Goal: Information Seeking & Learning: Learn about a topic

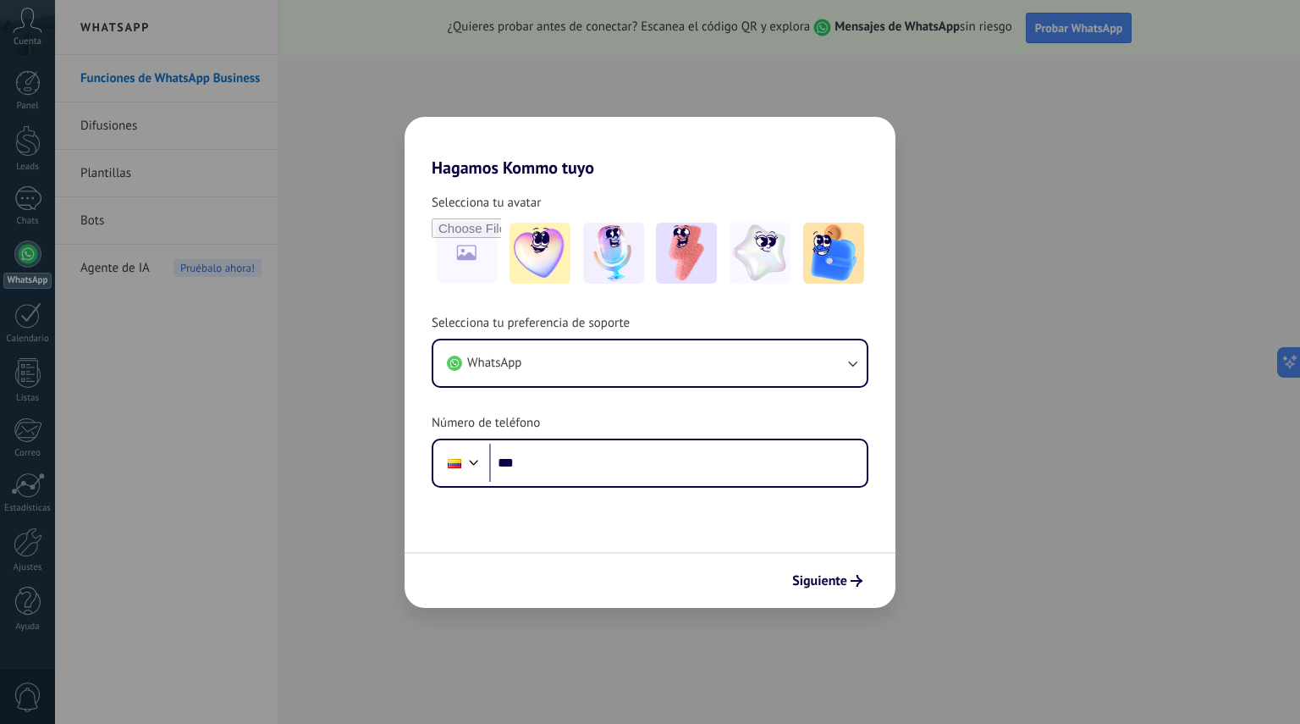
click at [819, 575] on span "Siguiente" at bounding box center [819, 581] width 55 height 12
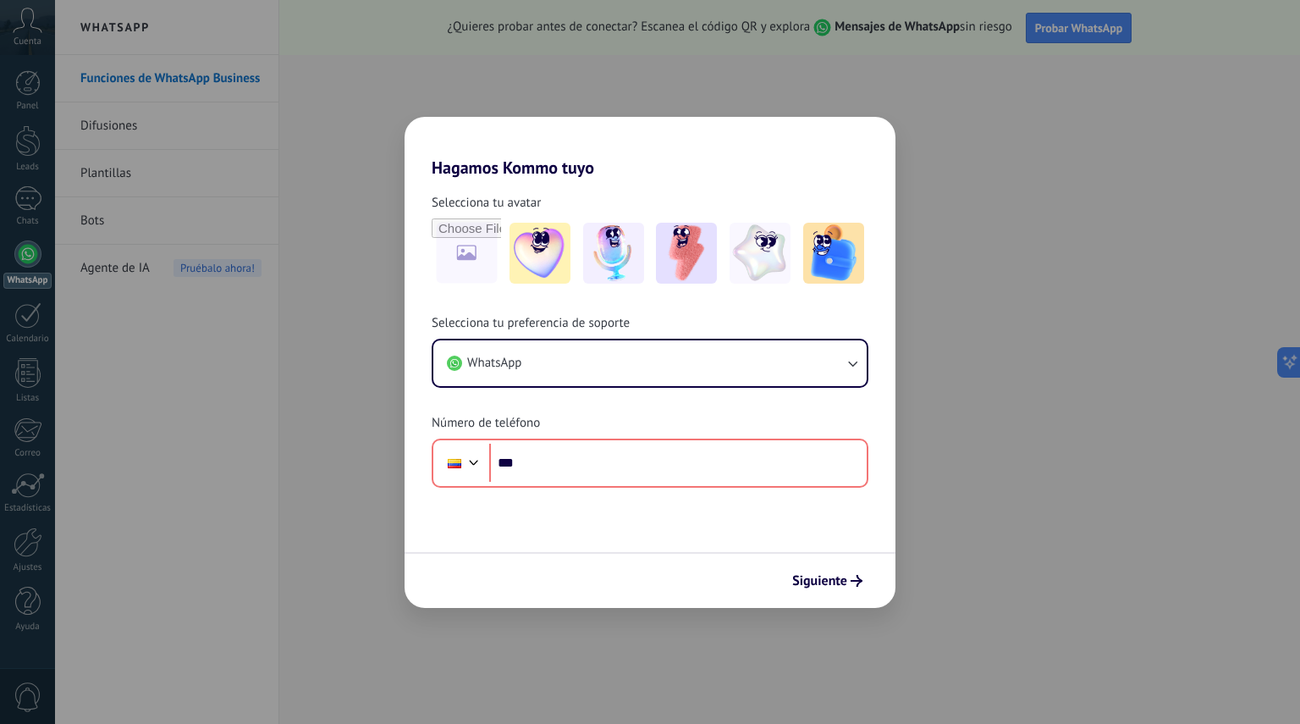
click at [612, 168] on h2 "Hagamos Kommo tuyo" at bounding box center [650, 147] width 491 height 61
click at [530, 238] on img at bounding box center [540, 253] width 61 height 61
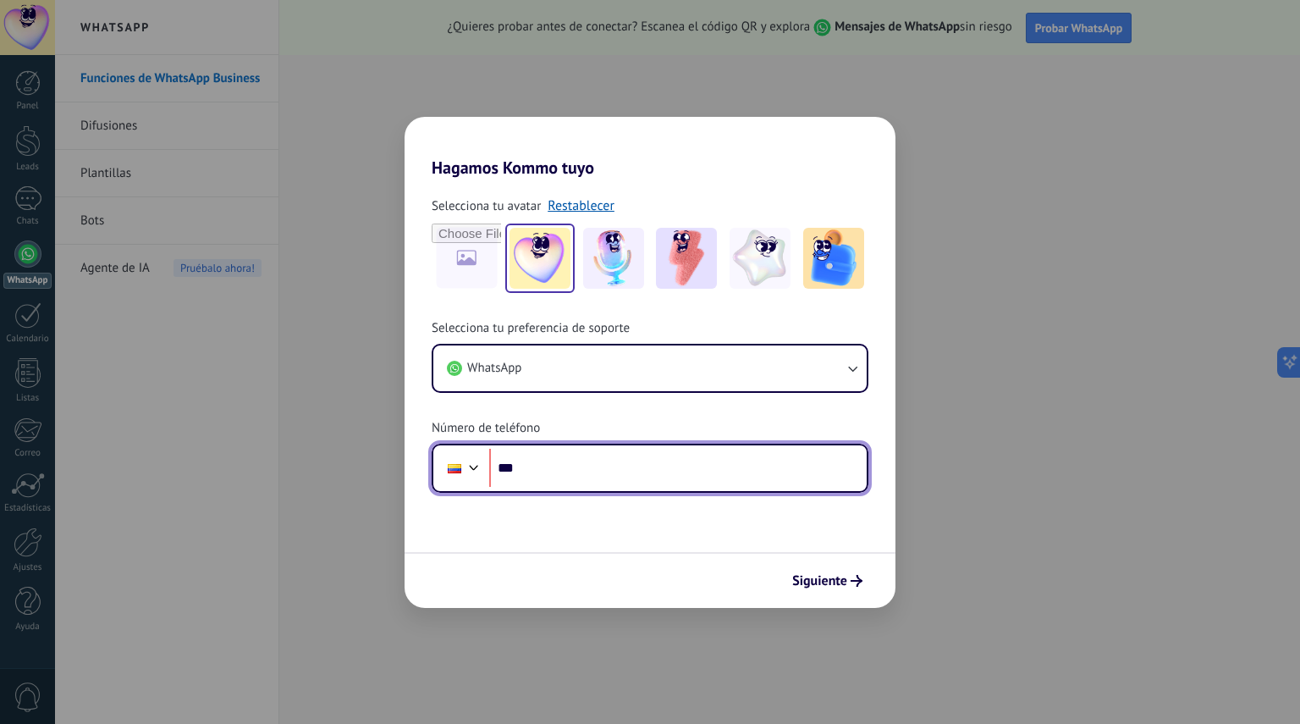
click at [555, 467] on input "***" at bounding box center [678, 468] width 378 height 39
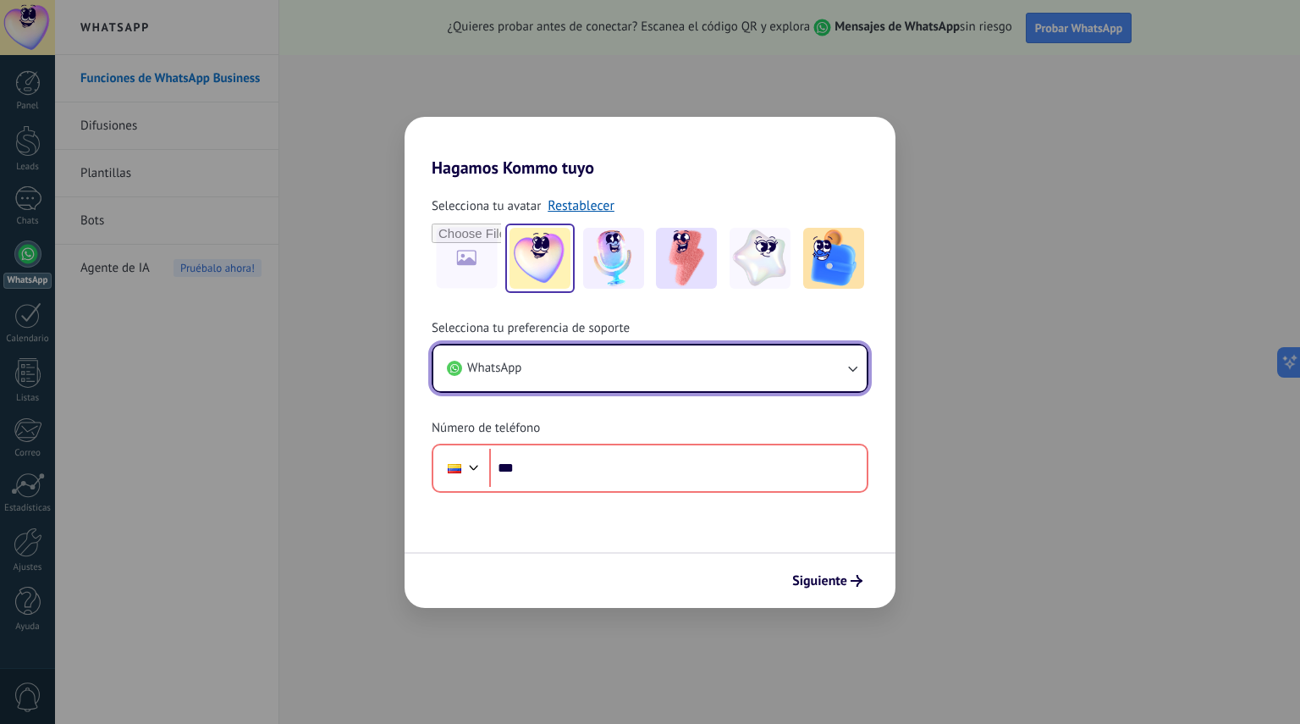
click at [538, 364] on button "WhatsApp" at bounding box center [649, 368] width 433 height 46
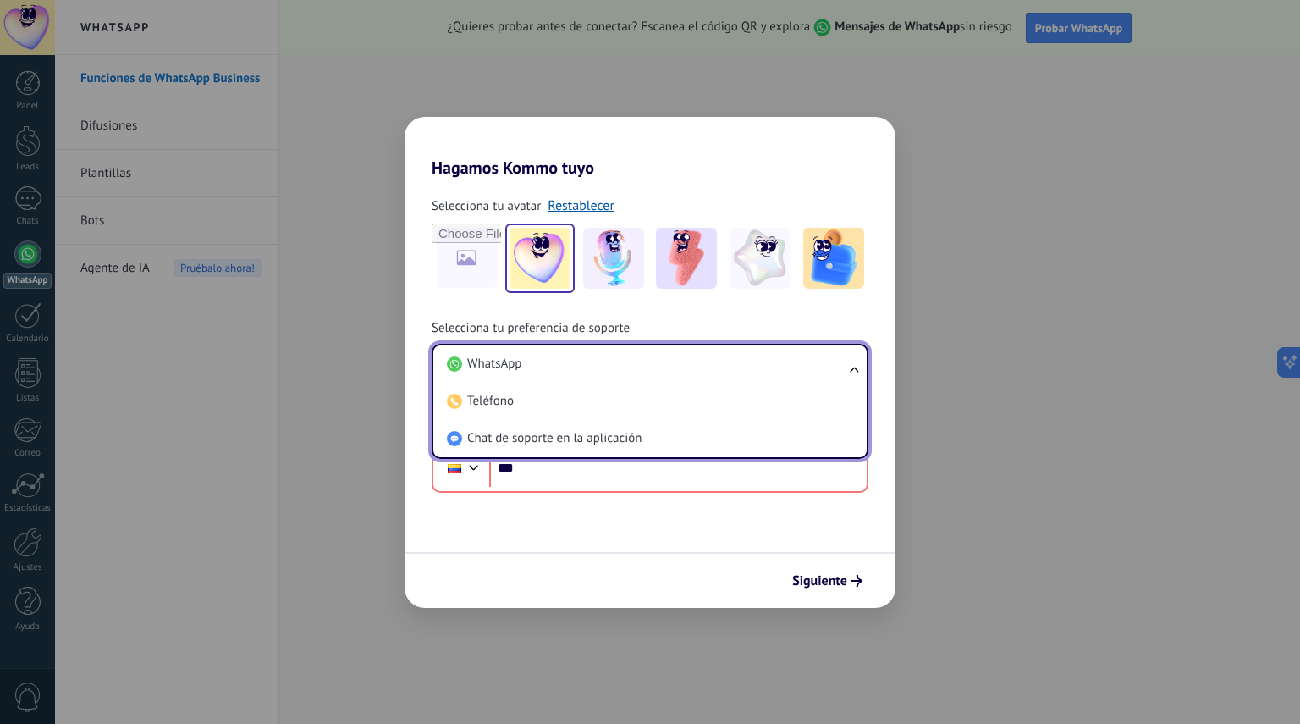
click at [558, 450] on li "Chat de soporte en la aplicación" at bounding box center [646, 438] width 413 height 37
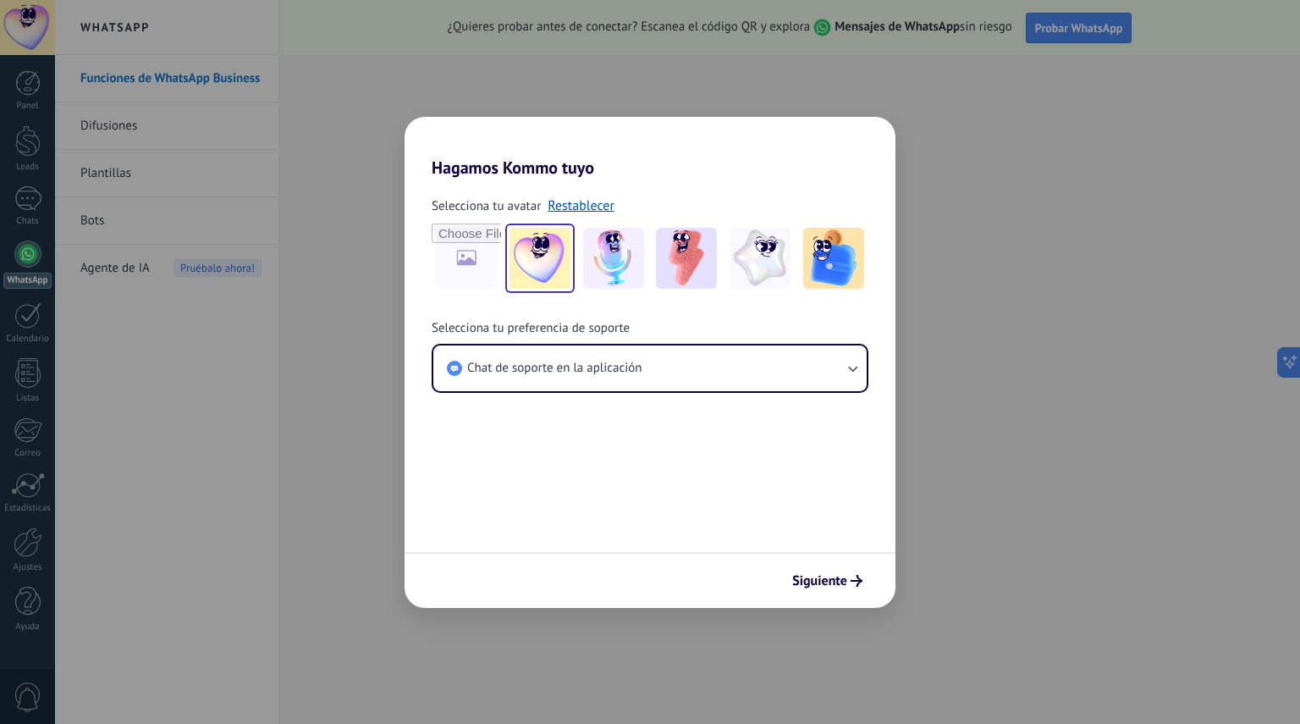
click at [823, 582] on span "Siguiente" at bounding box center [819, 581] width 55 height 12
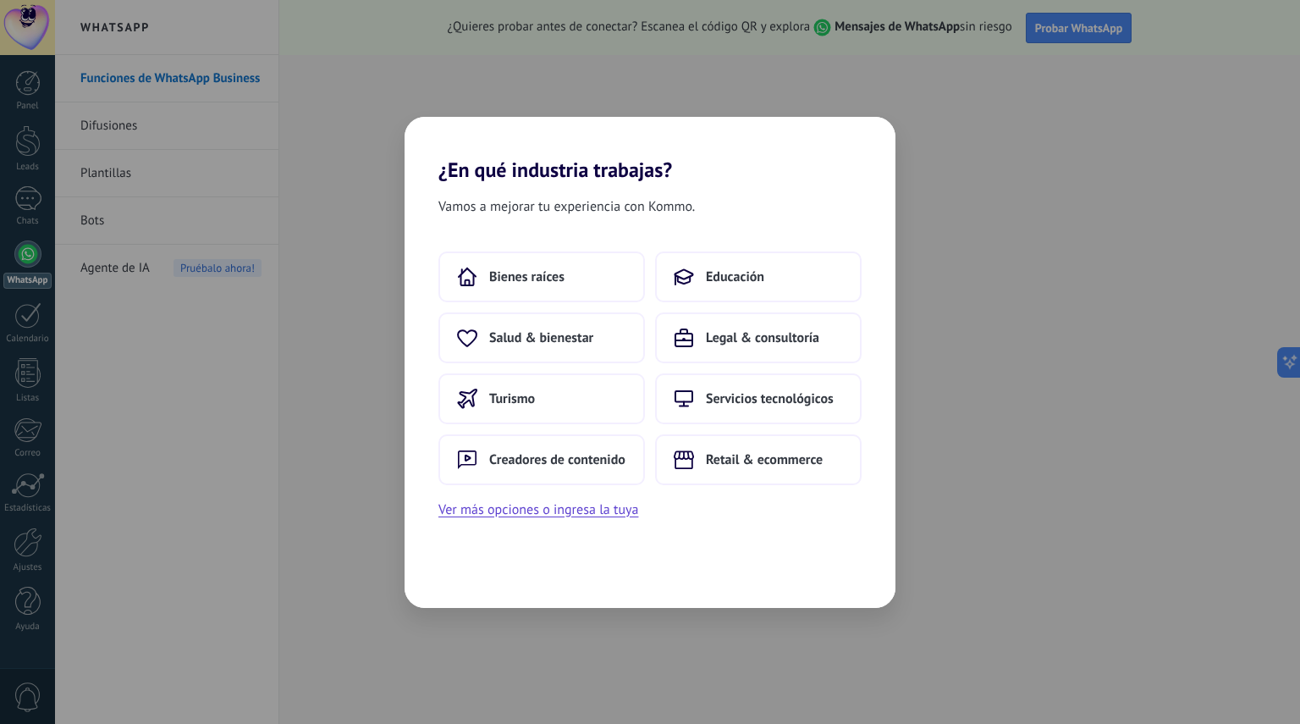
click at [575, 510] on button "Ver más opciones o ingresa la tuya" at bounding box center [538, 510] width 200 height 22
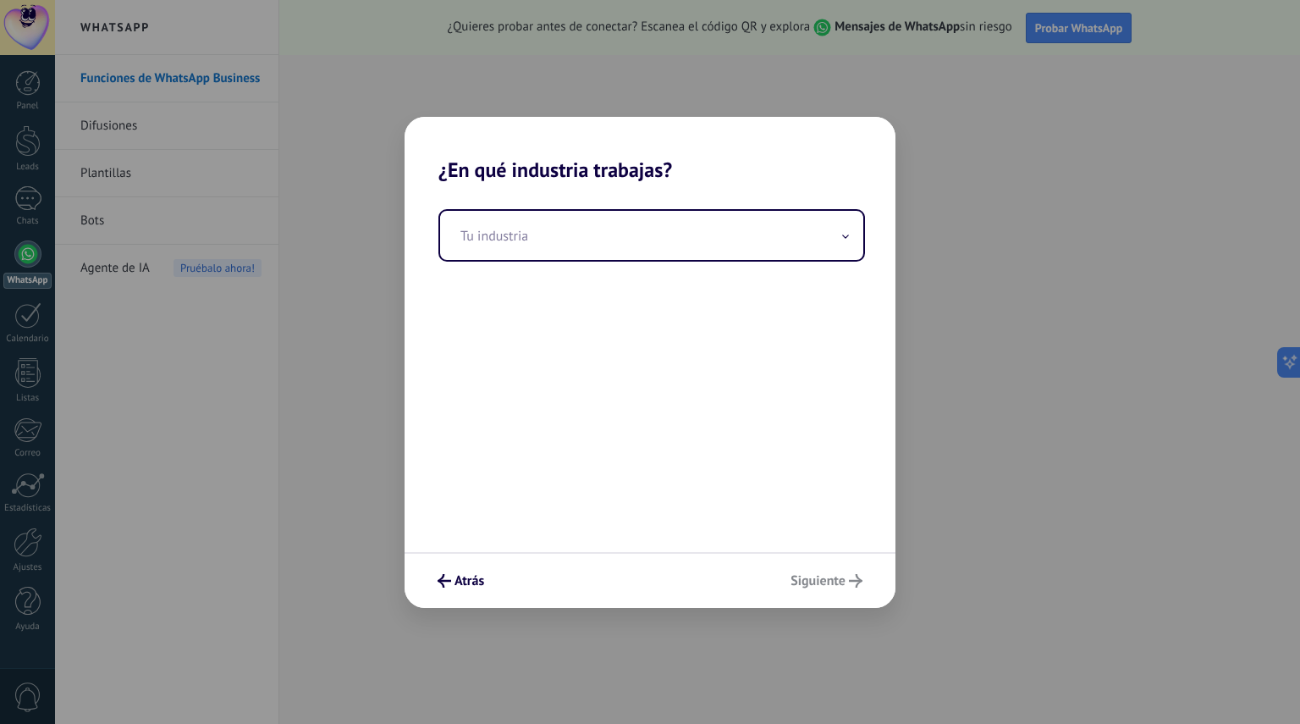
click at [555, 231] on input "text" at bounding box center [651, 235] width 423 height 49
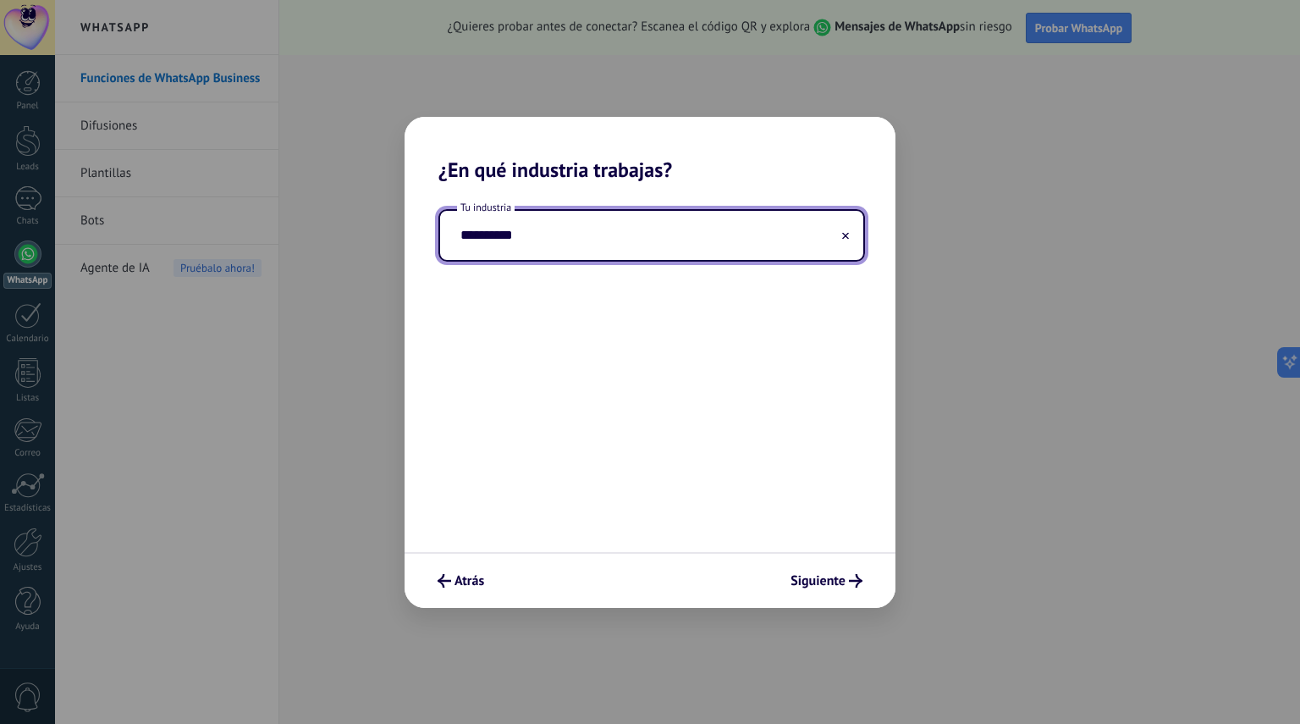
type input "**********"
click at [820, 580] on span "Siguiente" at bounding box center [818, 581] width 55 height 12
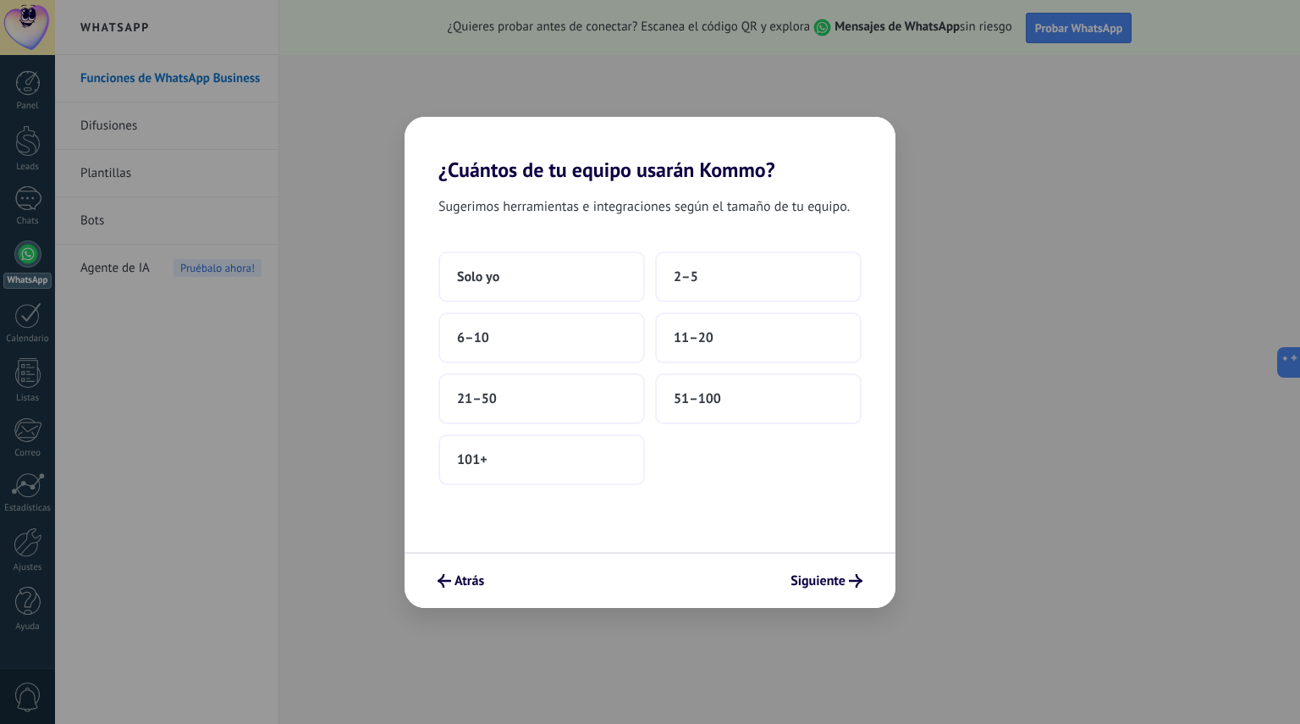
click at [556, 458] on button "101+" at bounding box center [541, 459] width 207 height 51
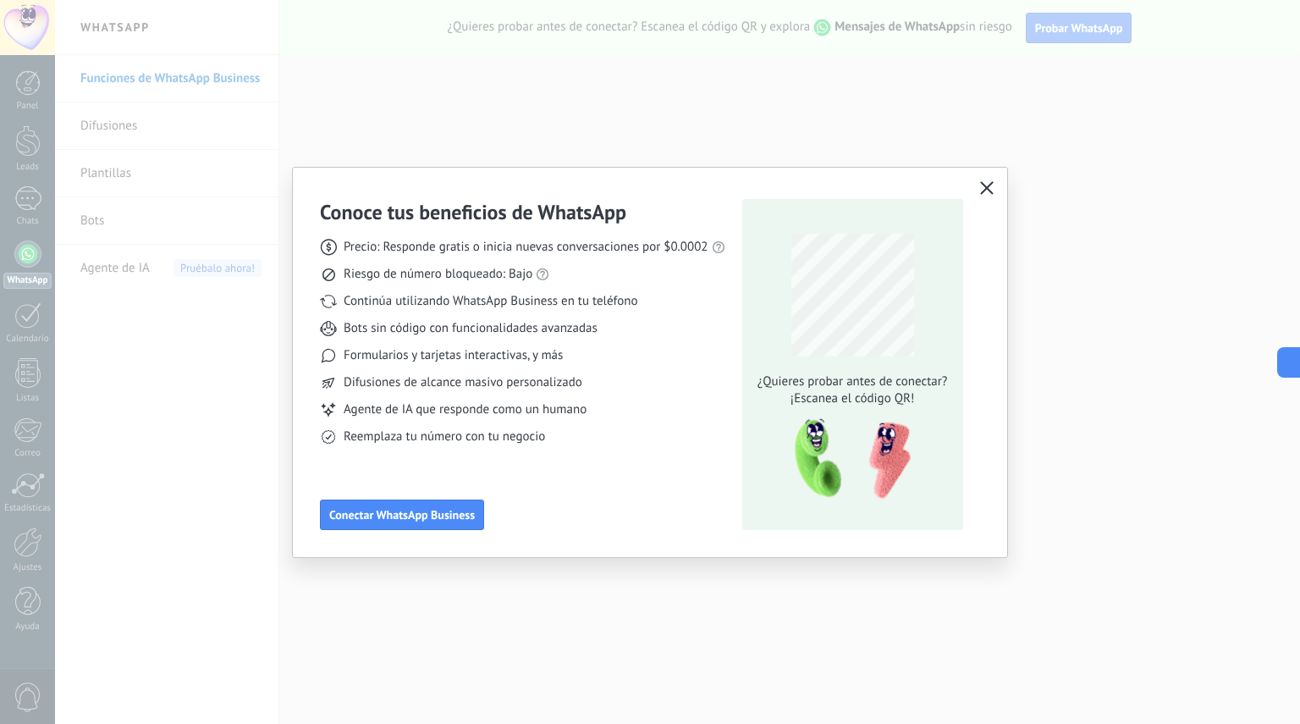
click at [991, 190] on icon "button" at bounding box center [987, 188] width 14 height 14
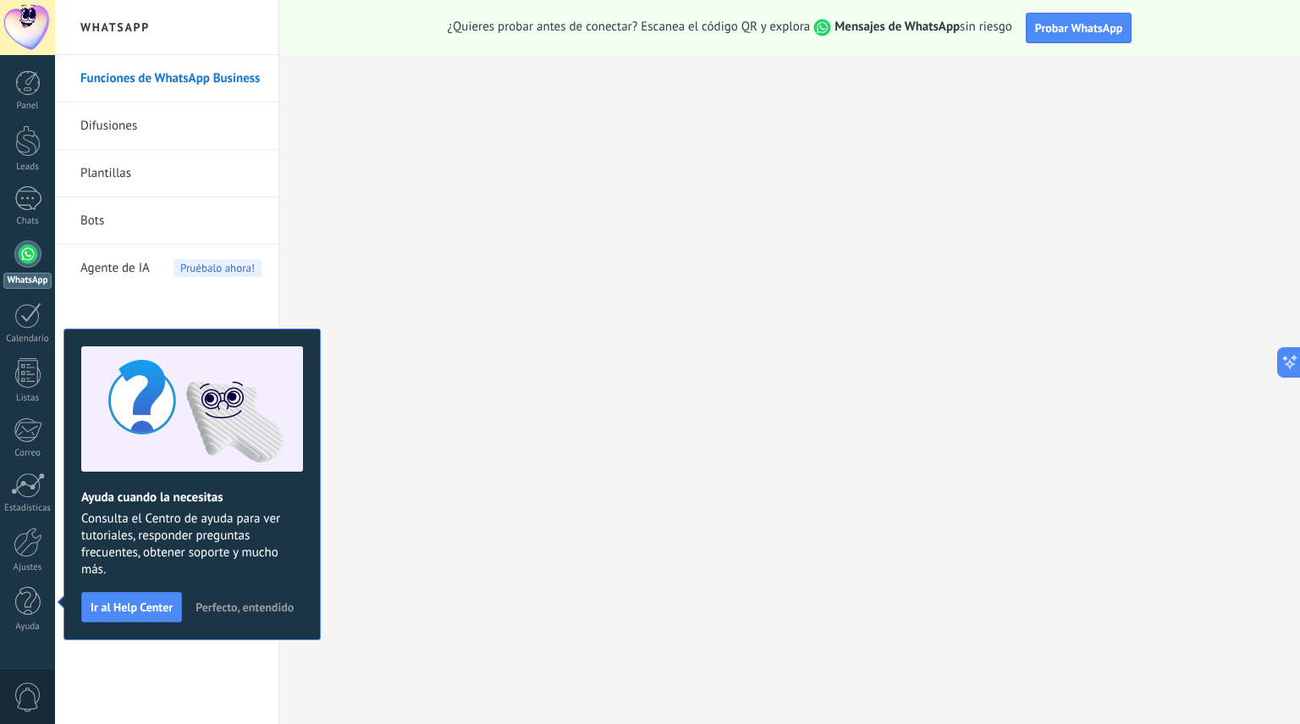
click at [264, 609] on span "Perfecto, entendido" at bounding box center [245, 607] width 98 height 12
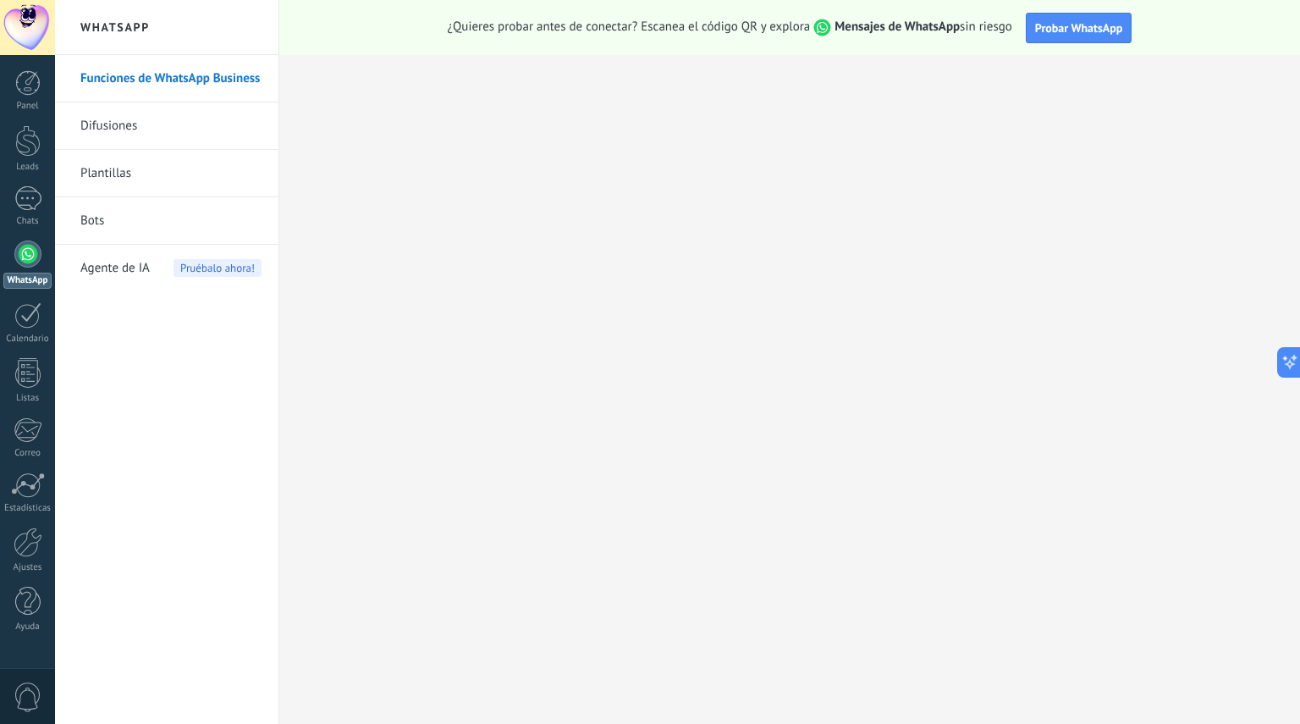
click at [101, 118] on link "Difusiones" at bounding box center [170, 125] width 181 height 47
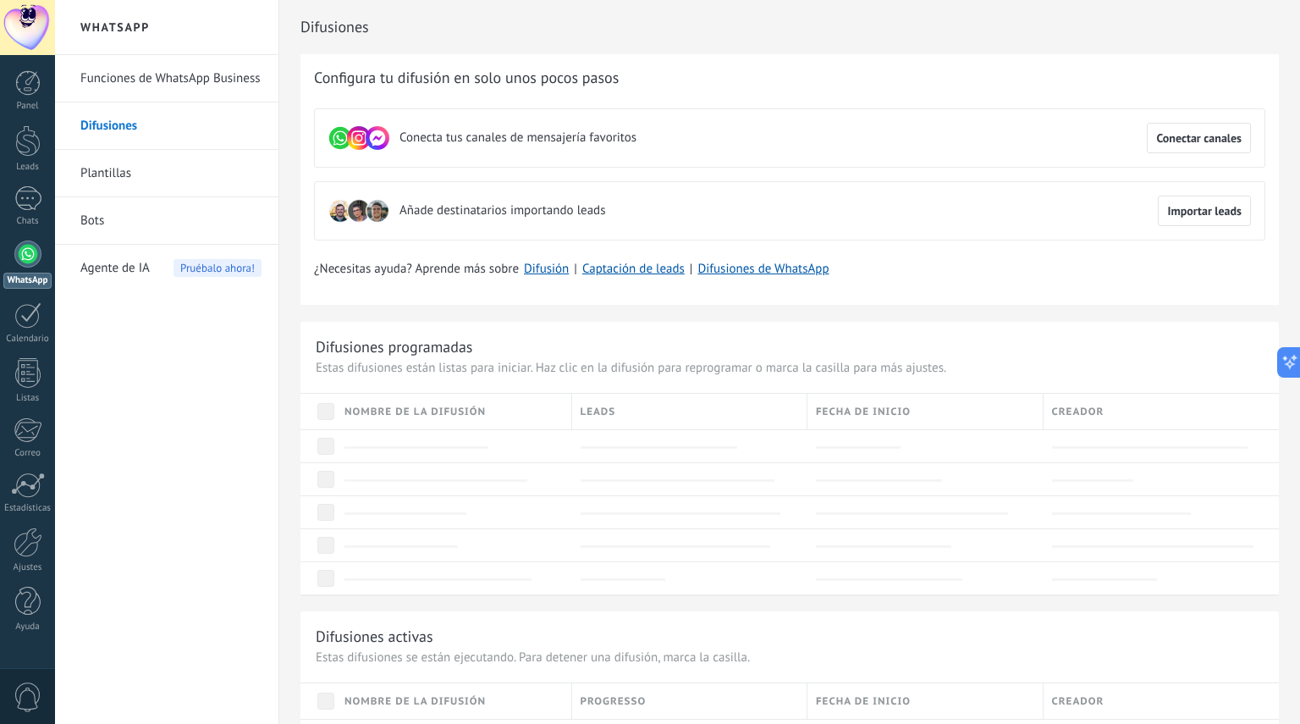
click at [115, 178] on link "Plantillas" at bounding box center [170, 173] width 181 height 47
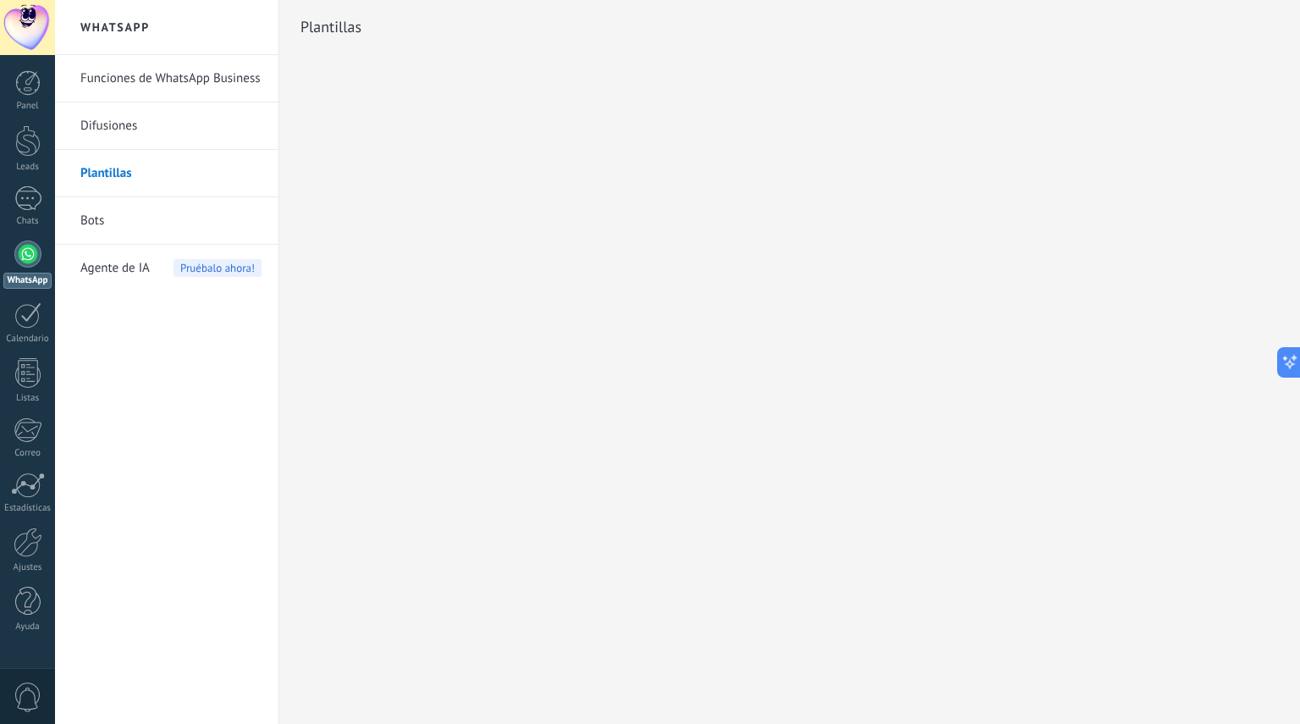
click at [91, 213] on link "Bots" at bounding box center [170, 220] width 181 height 47
click at [104, 264] on span "Agente de IA" at bounding box center [114, 268] width 69 height 47
click at [1290, 360] on icon at bounding box center [1291, 362] width 18 height 18
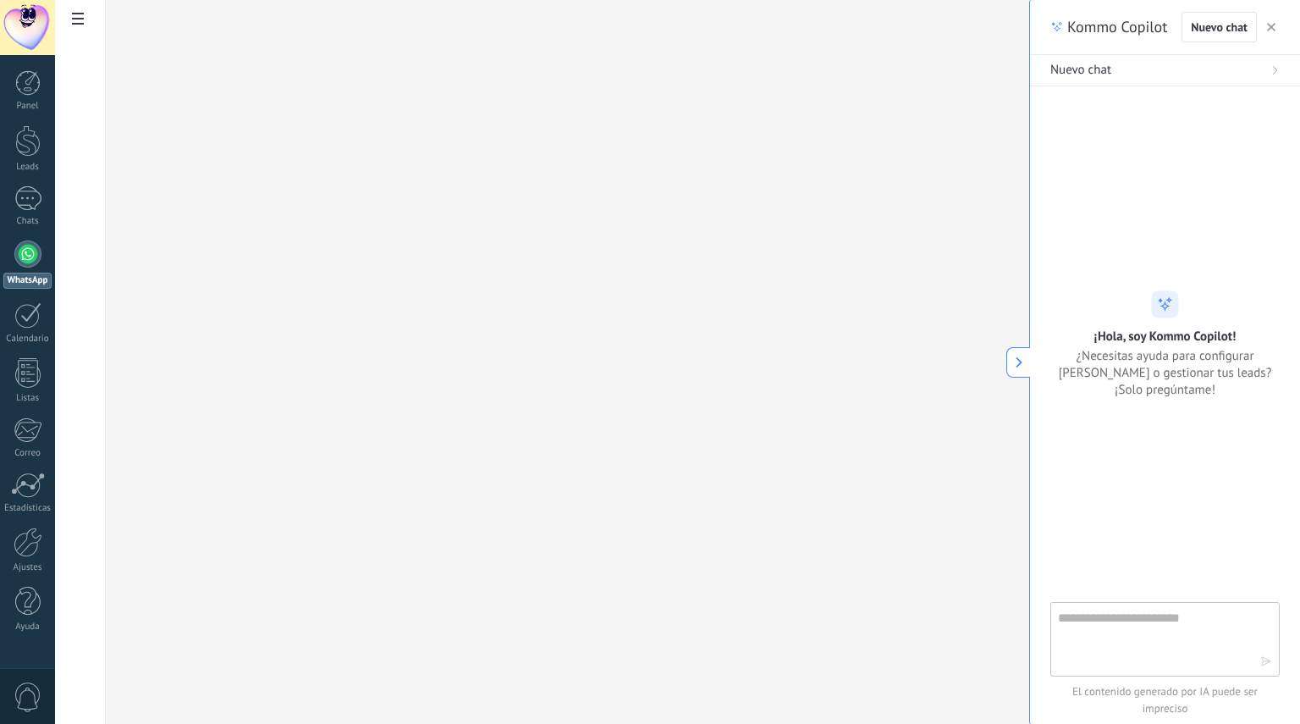
click at [1275, 25] on icon "button" at bounding box center [1271, 27] width 8 height 8
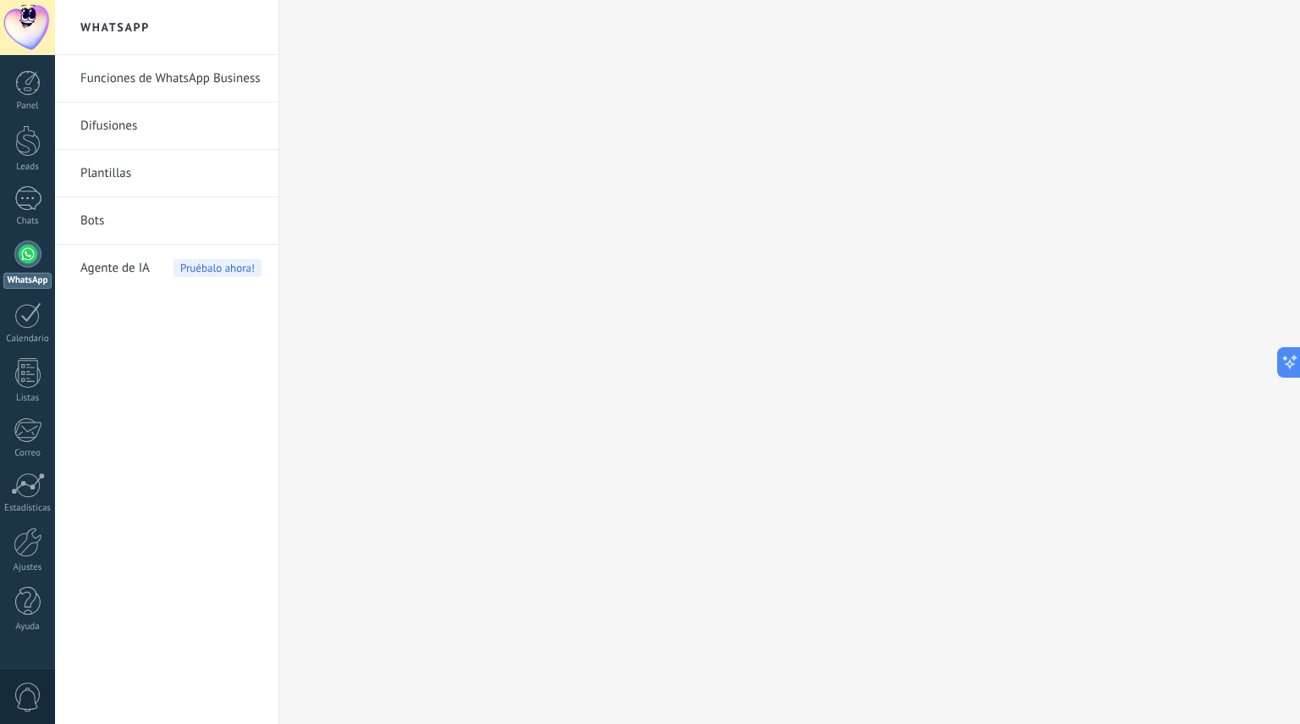
click at [25, 201] on div at bounding box center [27, 198] width 27 height 25
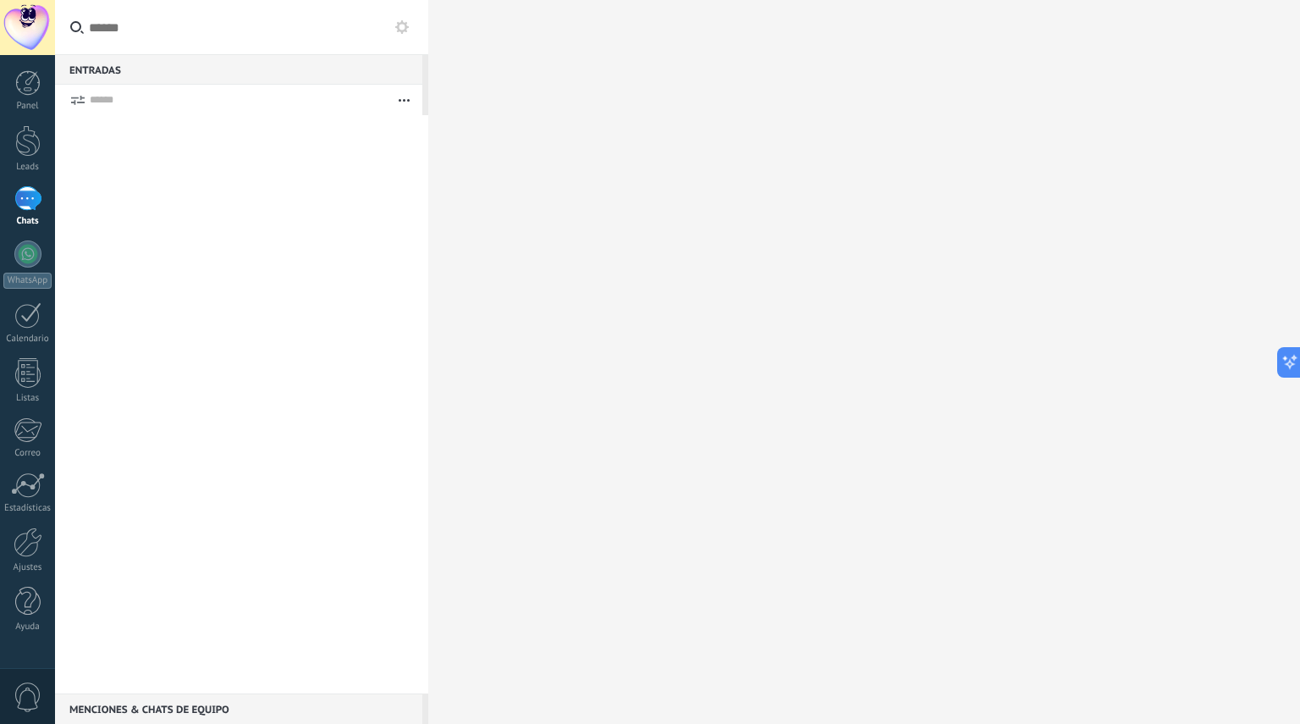
click at [22, 149] on div at bounding box center [27, 140] width 25 height 31
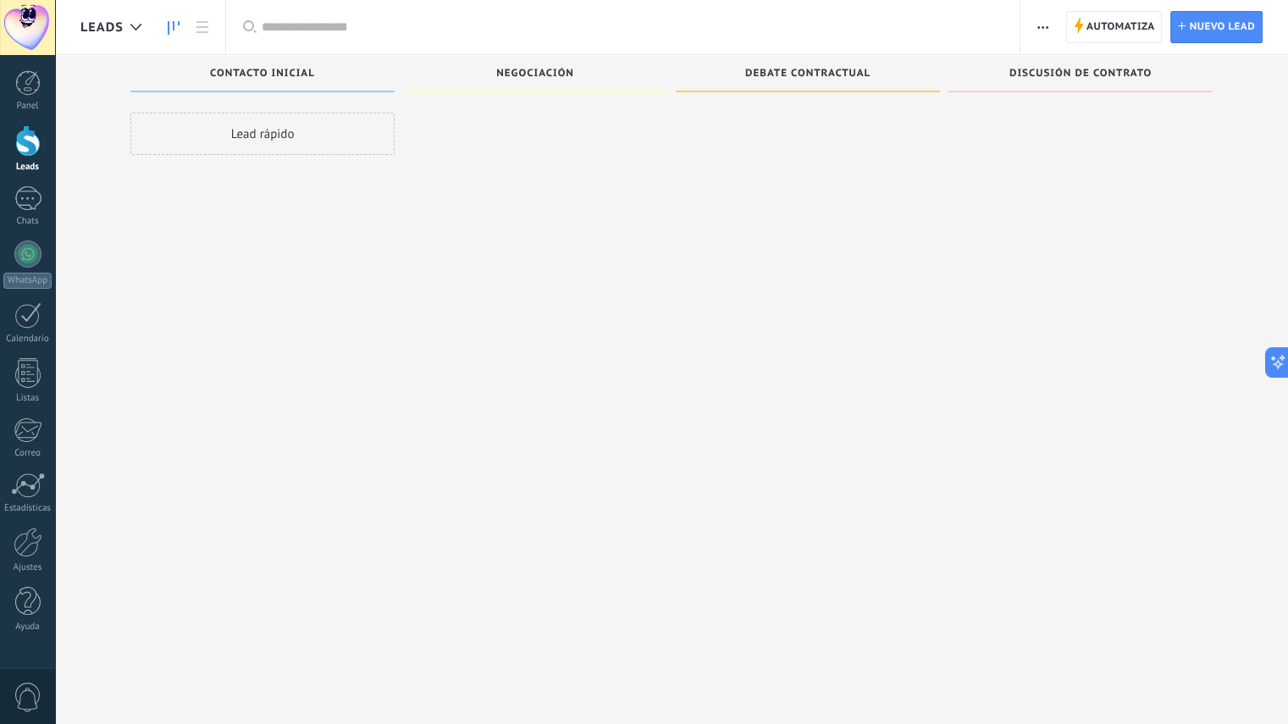
click at [27, 91] on div at bounding box center [27, 82] width 25 height 25
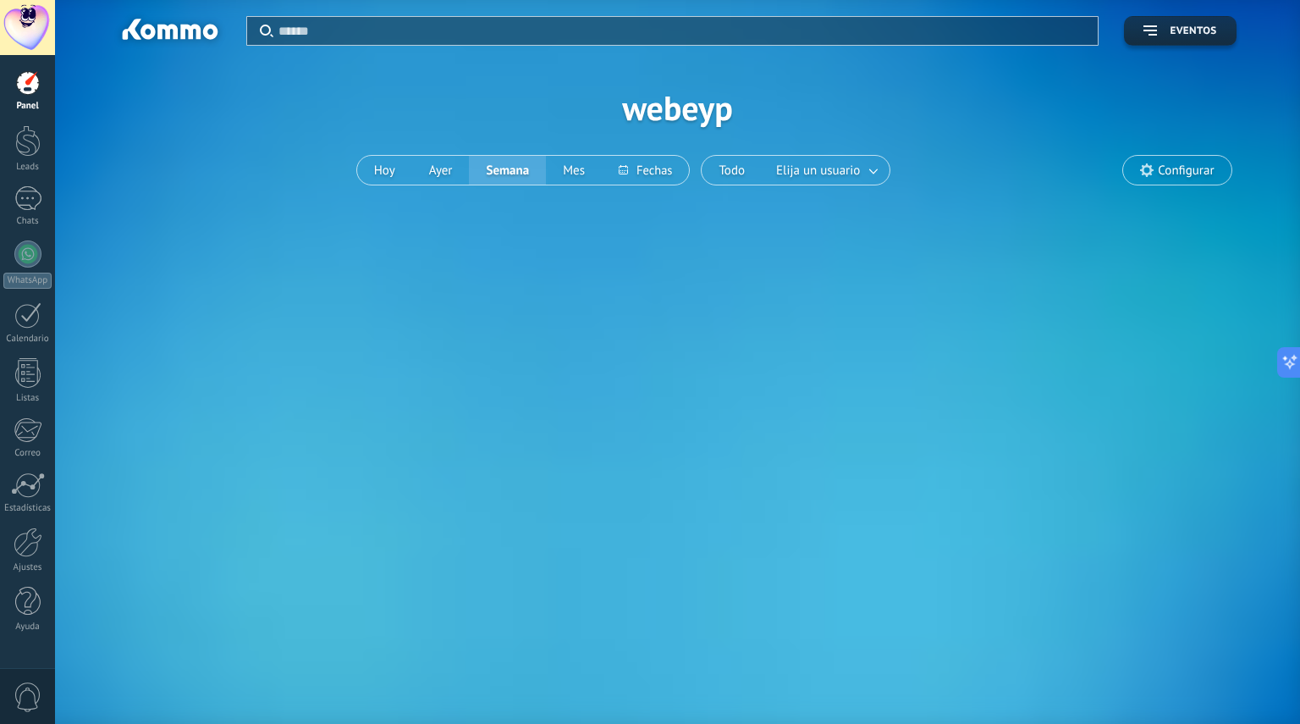
click at [34, 146] on div at bounding box center [27, 140] width 25 height 31
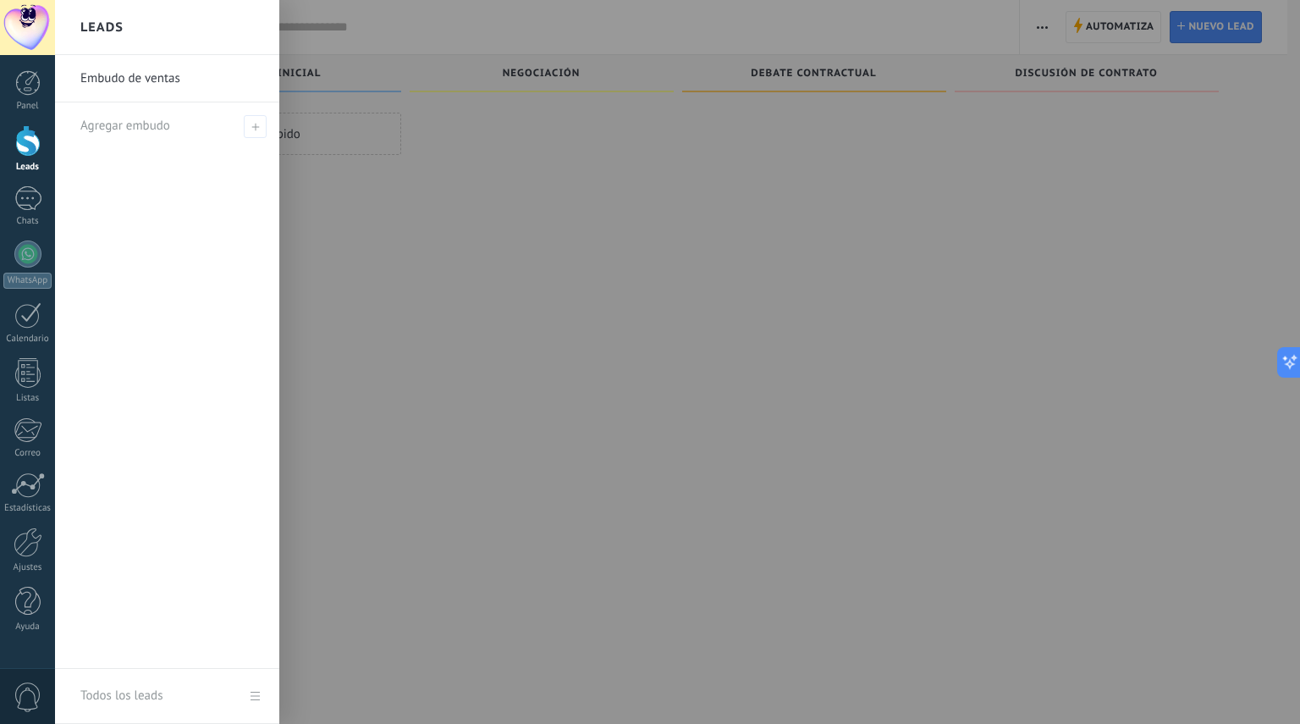
click at [251, 129] on icon at bounding box center [255, 127] width 8 height 8
click at [14, 212] on link "Chats" at bounding box center [27, 206] width 55 height 41
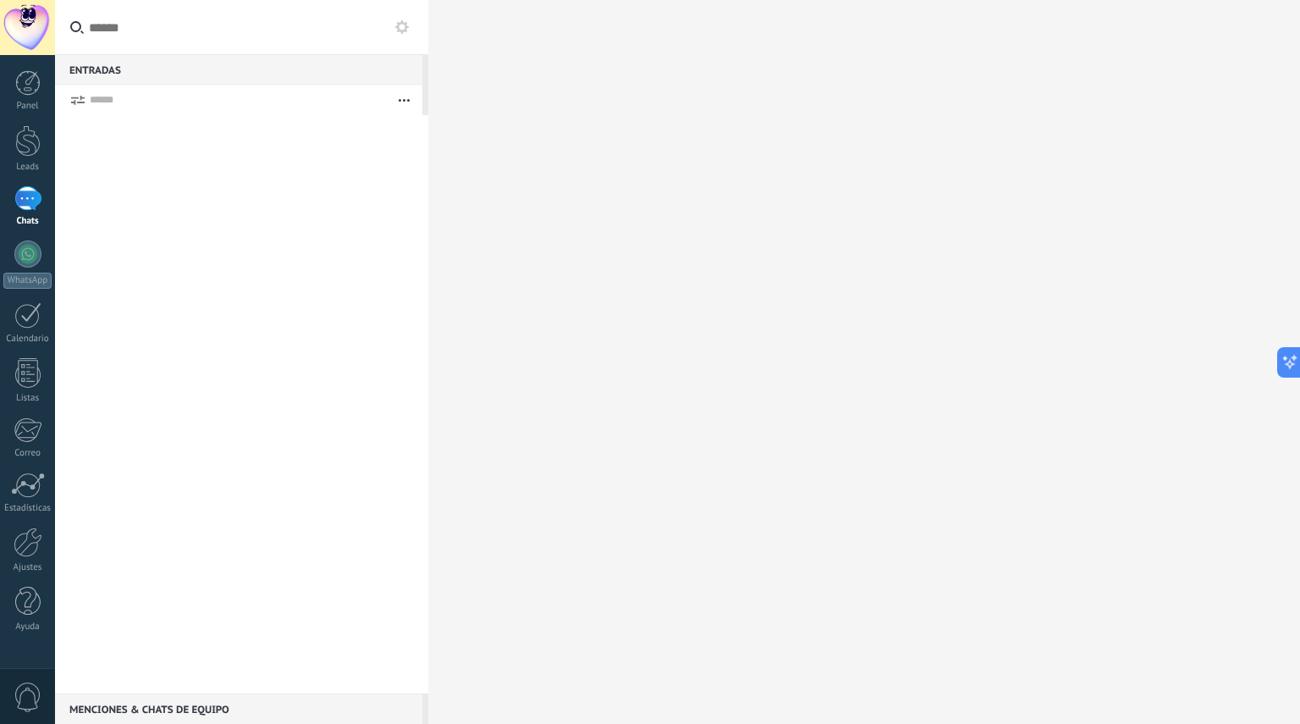
click at [29, 263] on div at bounding box center [27, 253] width 27 height 27
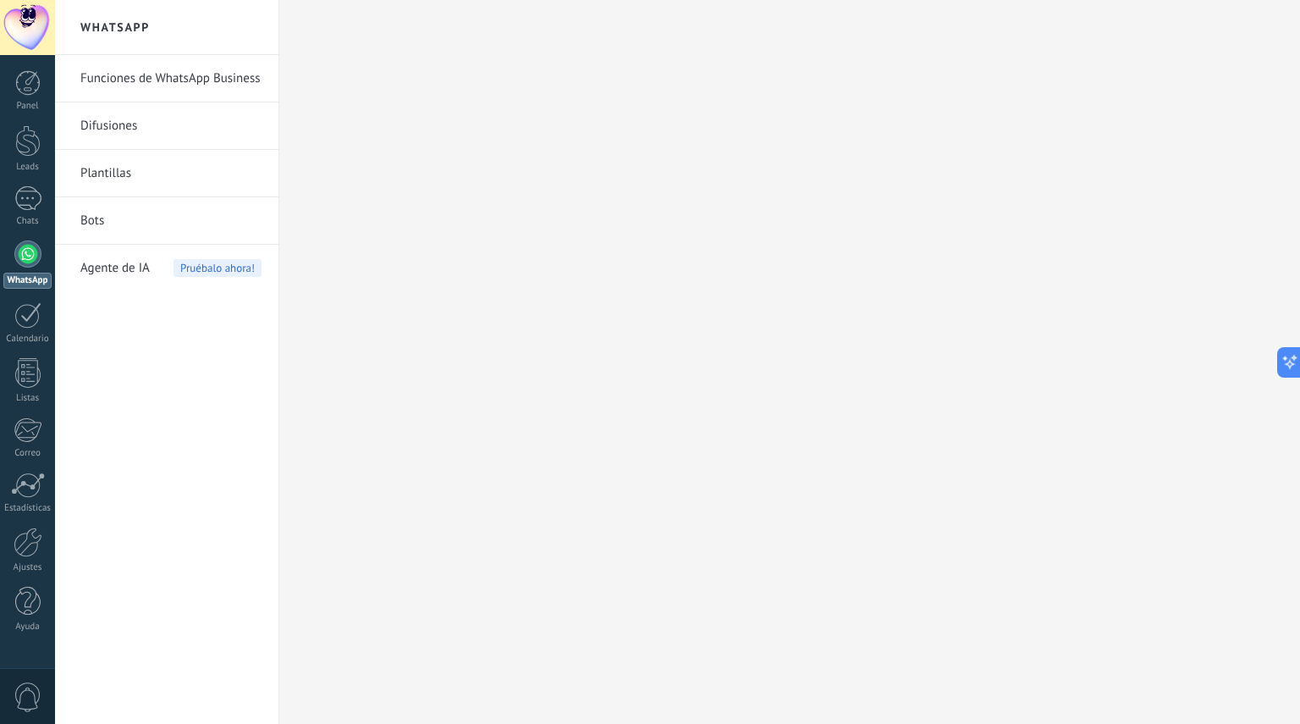
click at [224, 74] on link "Funciones de WhatsApp Business" at bounding box center [170, 78] width 181 height 47
click at [204, 77] on link "Funciones de WhatsApp Business" at bounding box center [170, 78] width 181 height 47
click at [168, 141] on link "Difusiones" at bounding box center [170, 125] width 181 height 47
click at [118, 182] on link "Plantillas" at bounding box center [170, 173] width 181 height 47
click at [112, 222] on link "Bots" at bounding box center [170, 220] width 181 height 47
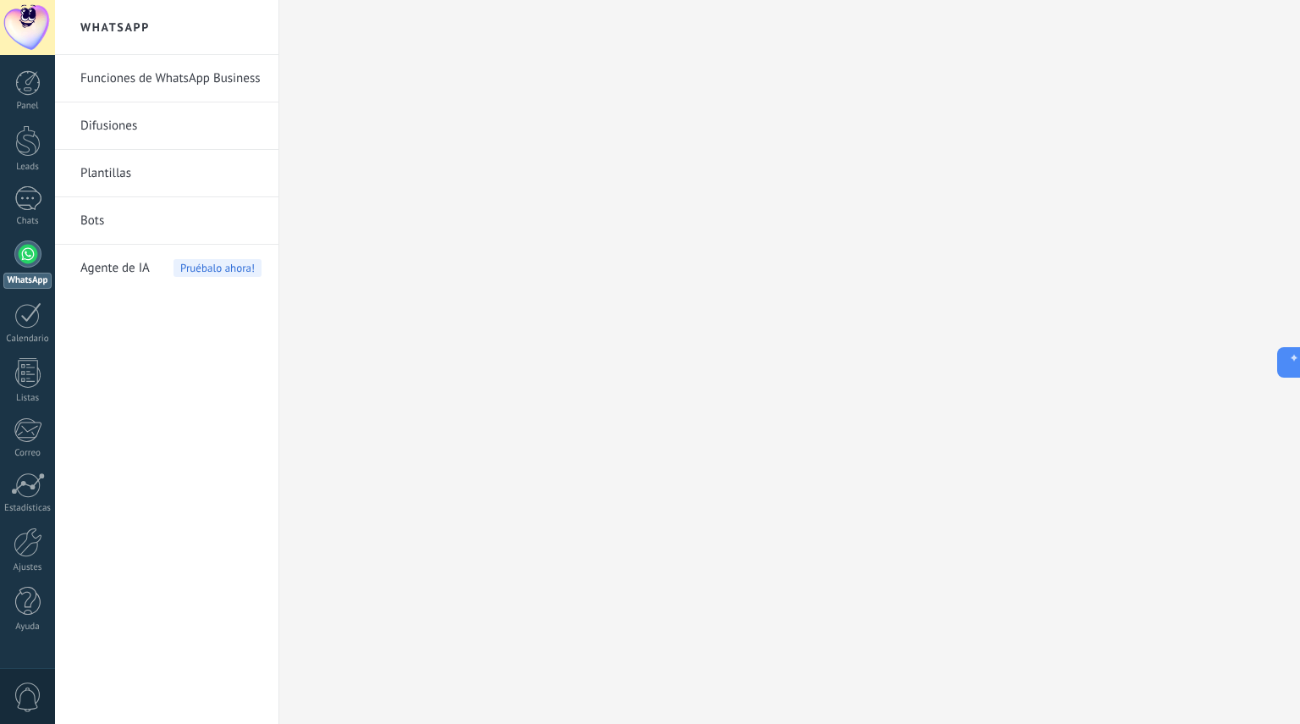
click at [132, 276] on span "Agente de IA" at bounding box center [114, 268] width 69 height 47
click at [230, 270] on span "Pruébalo ahora!" at bounding box center [218, 268] width 88 height 18
click at [34, 321] on div at bounding box center [27, 315] width 27 height 26
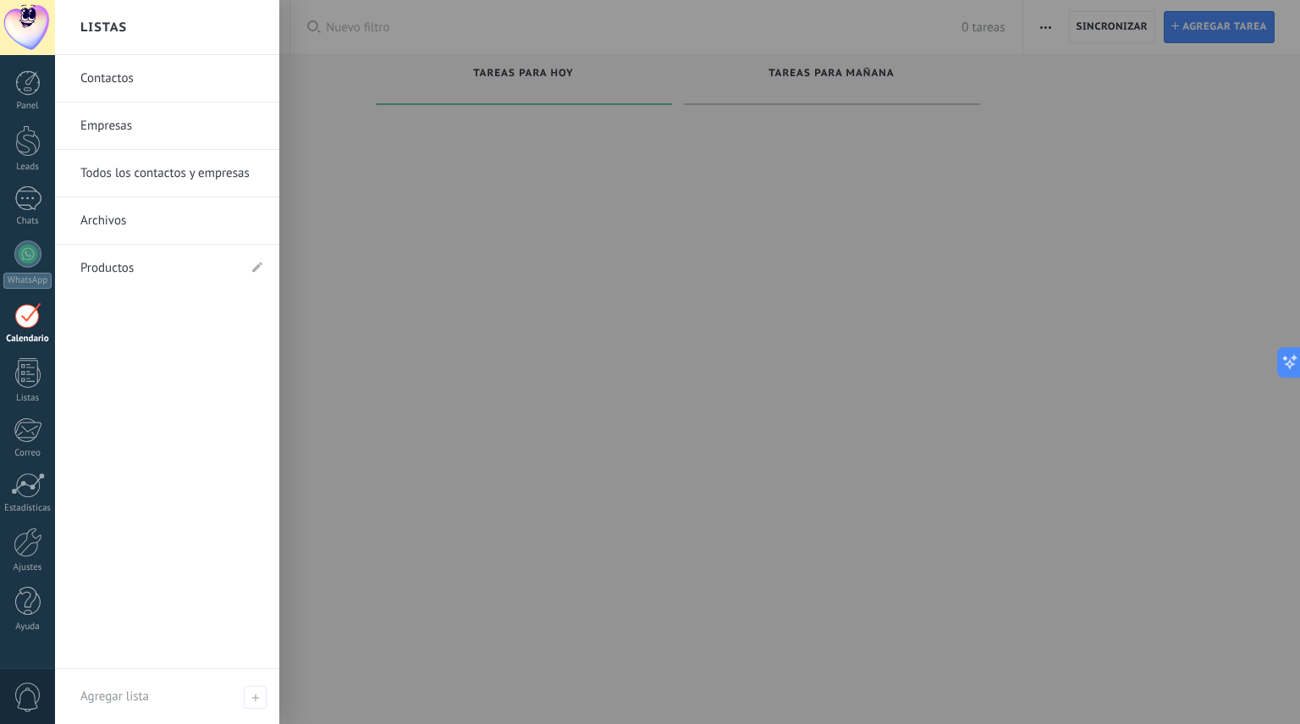
click at [30, 376] on div at bounding box center [27, 373] width 25 height 30
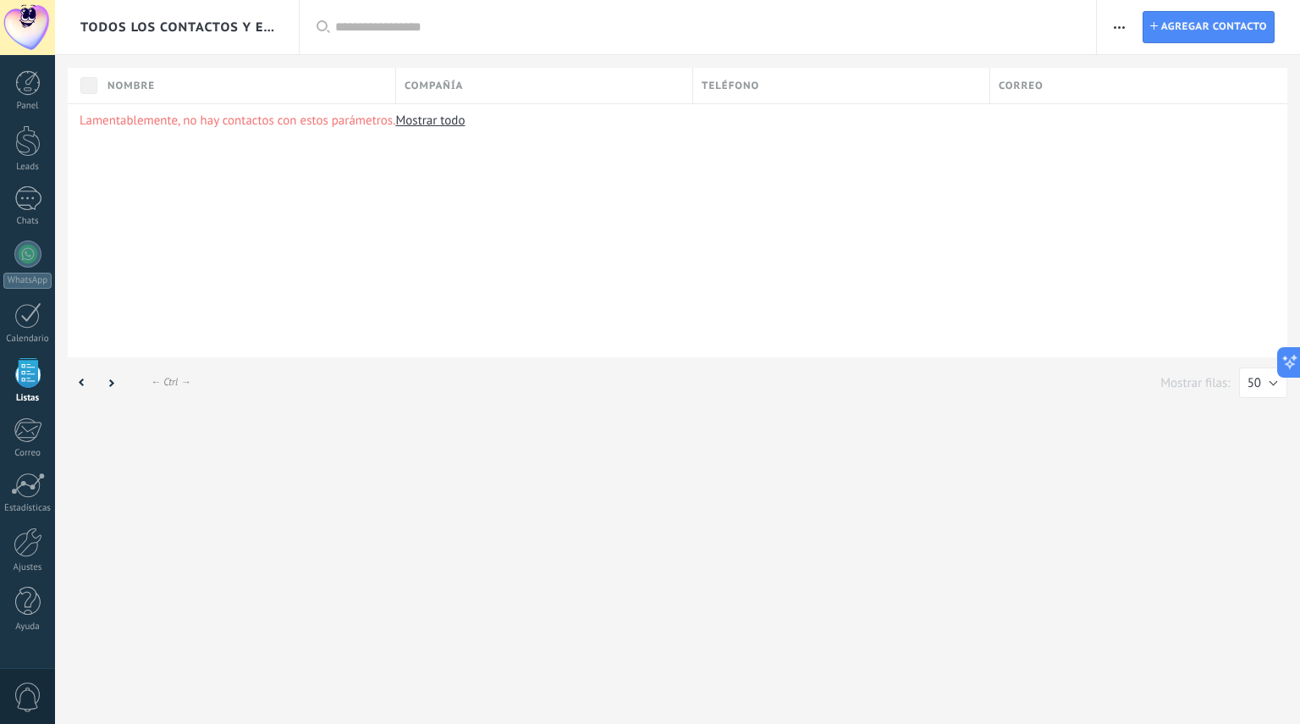
click at [23, 325] on div at bounding box center [27, 315] width 27 height 26
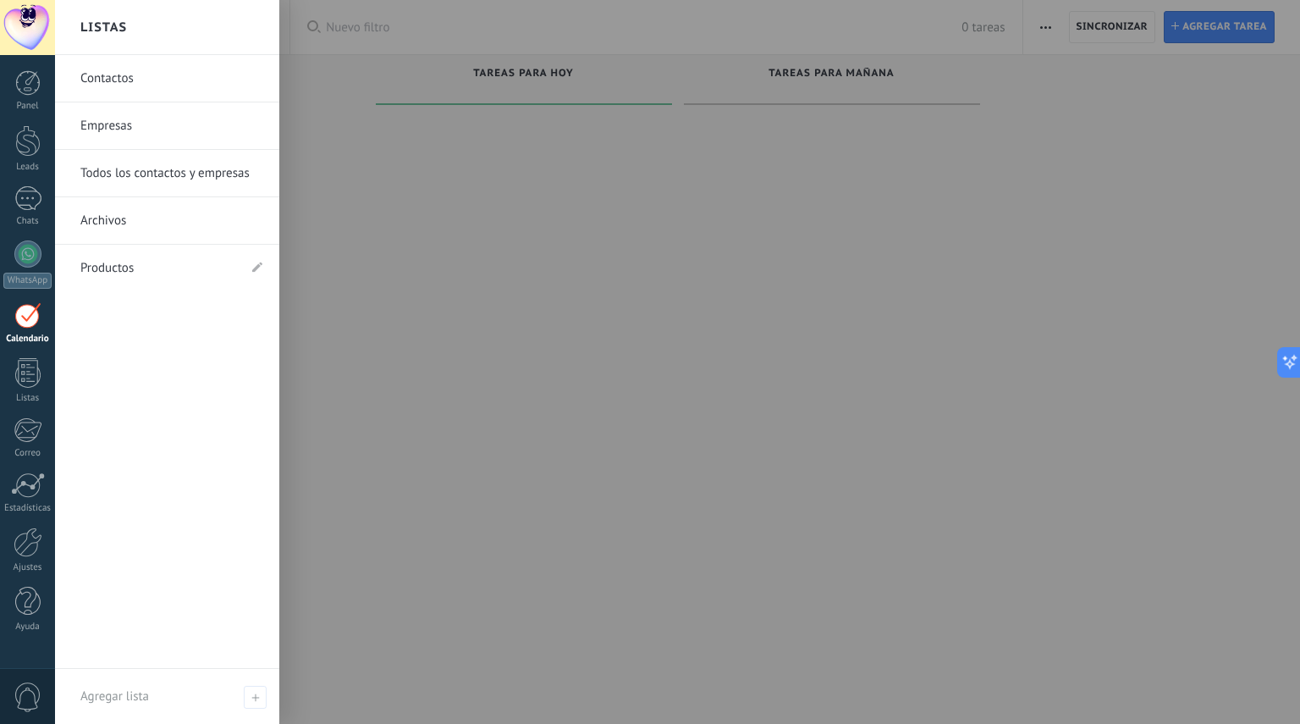
click at [24, 389] on link "Listas" at bounding box center [27, 381] width 55 height 46
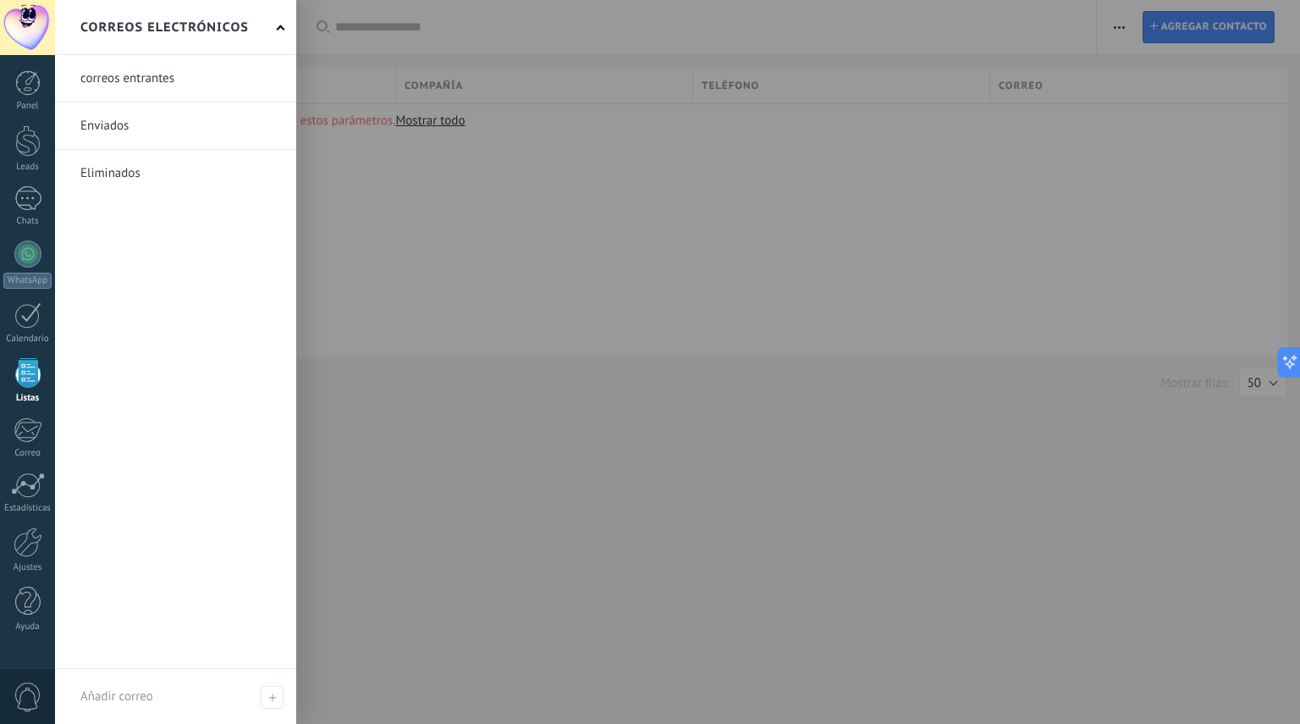
click at [26, 434] on div at bounding box center [28, 429] width 28 height 25
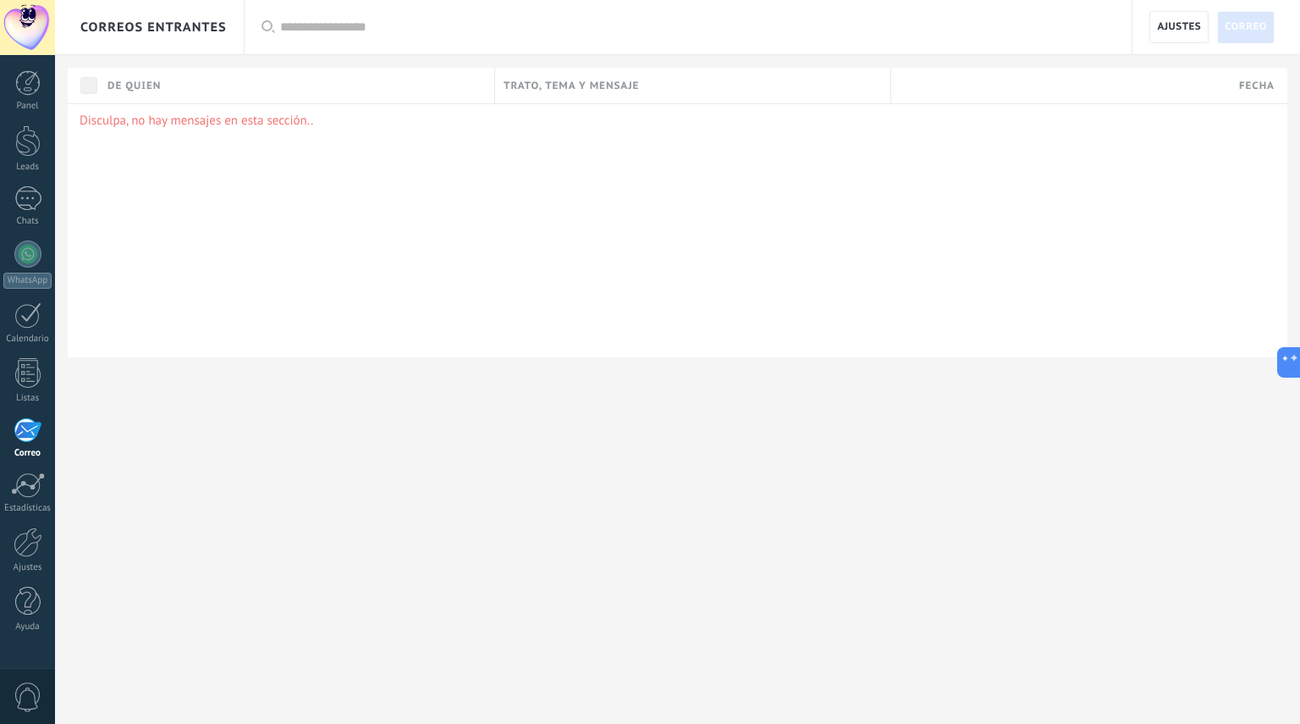
click at [28, 503] on div "Estadísticas" at bounding box center [27, 508] width 49 height 11
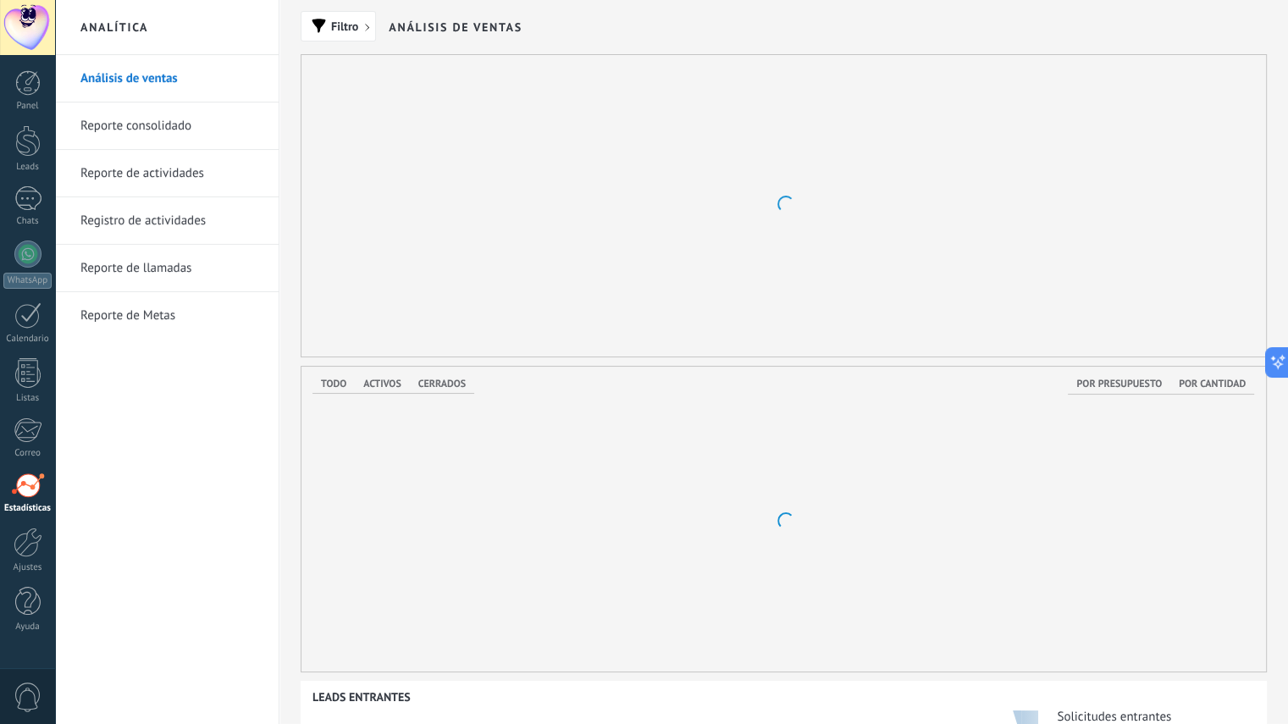
click at [163, 308] on link "Reporte de Metas" at bounding box center [170, 315] width 181 height 47
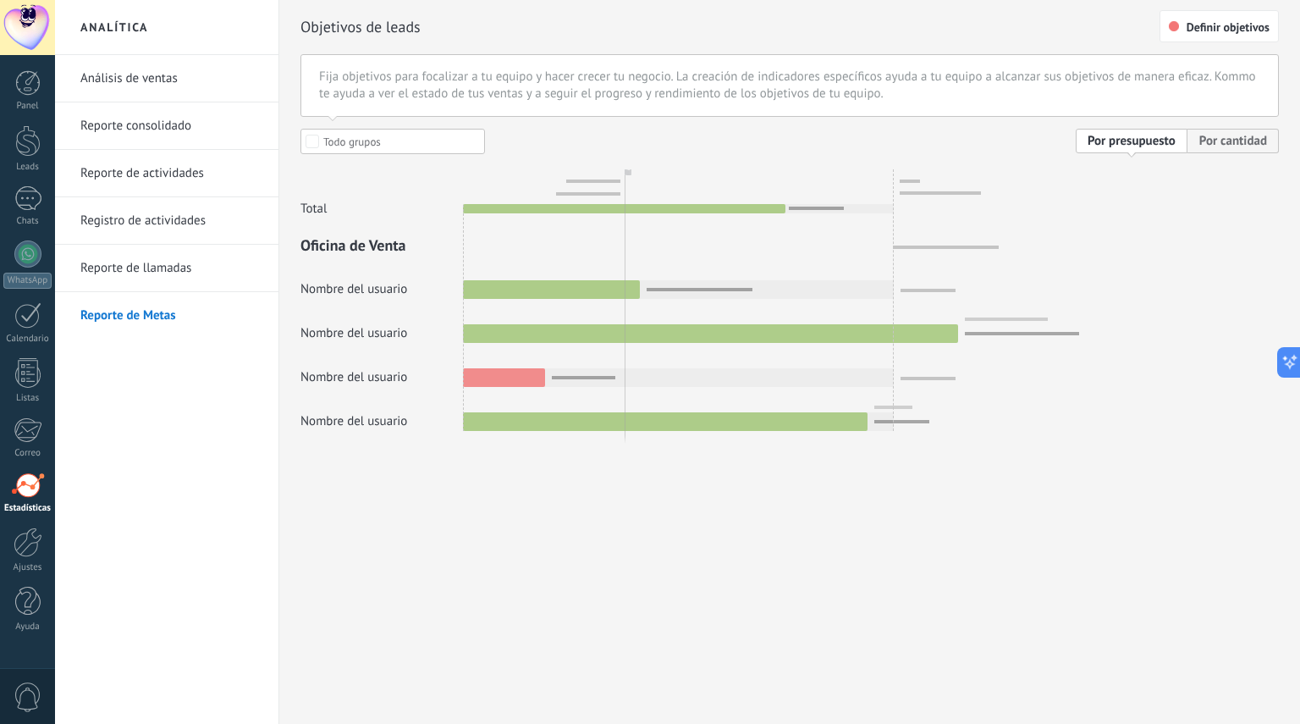
click at [27, 541] on div at bounding box center [28, 542] width 29 height 30
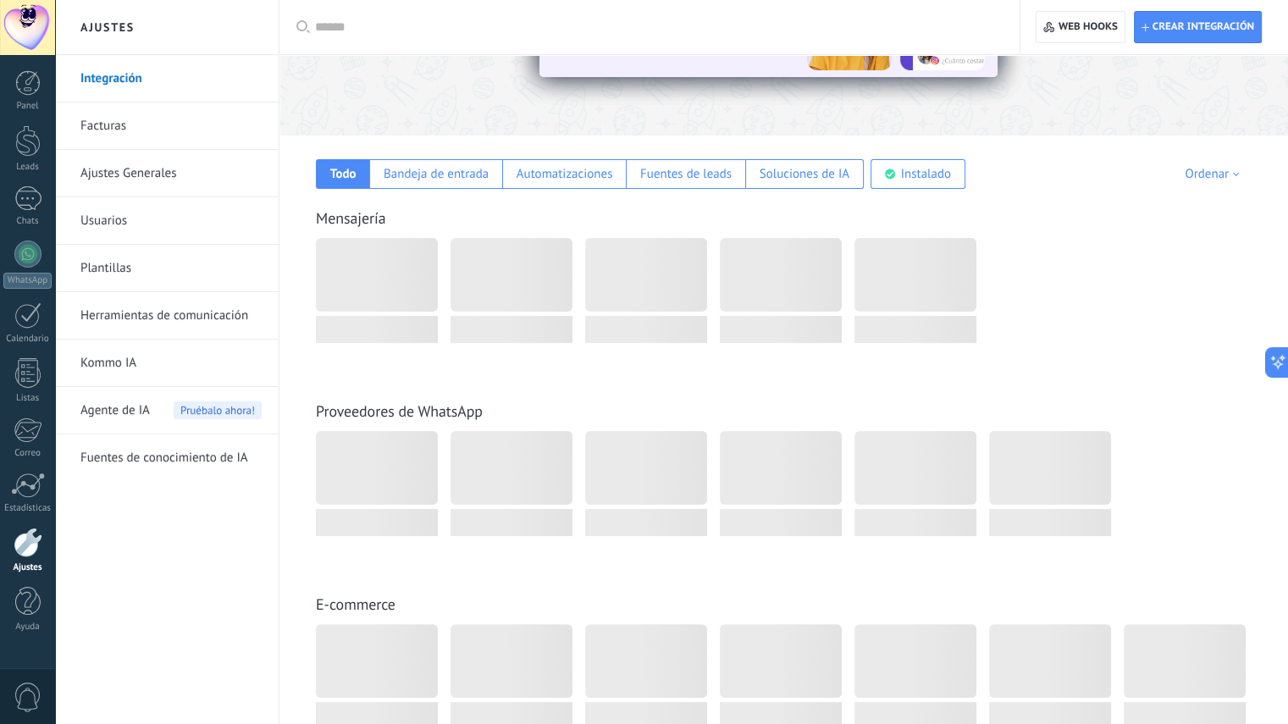
scroll to position [206, 0]
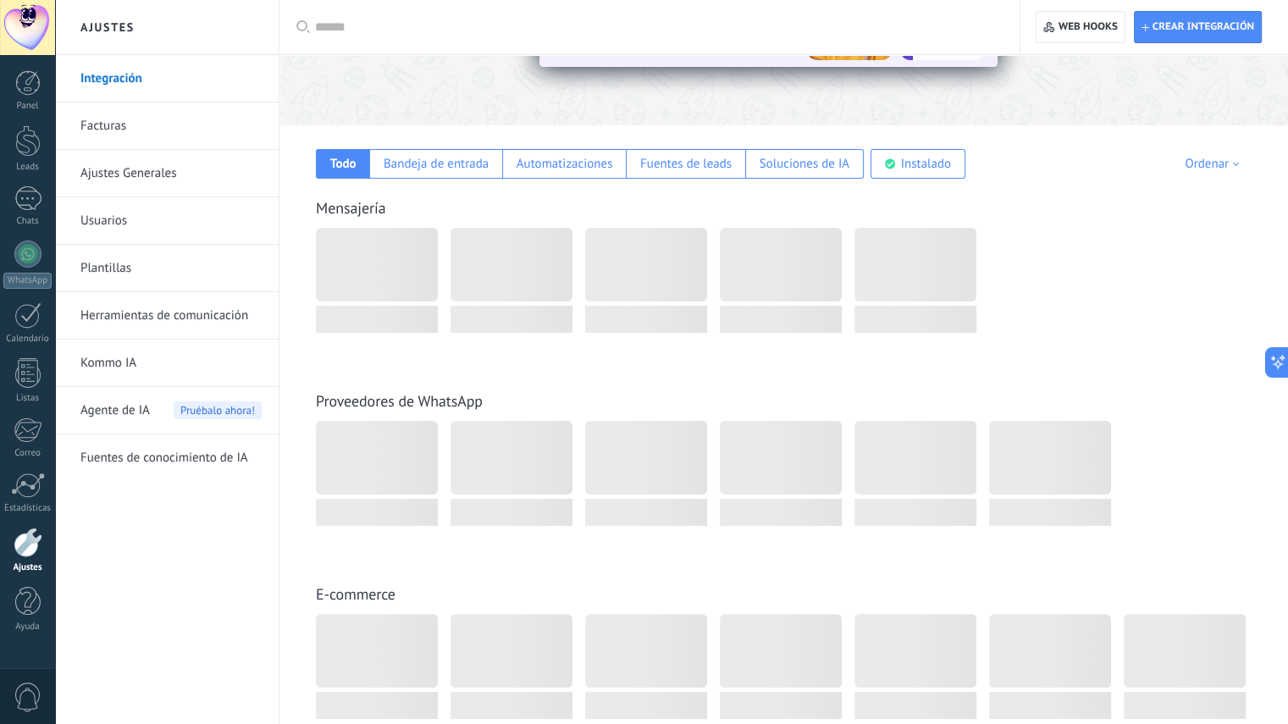
click at [114, 412] on span "Agente de IA" at bounding box center [114, 410] width 69 height 47
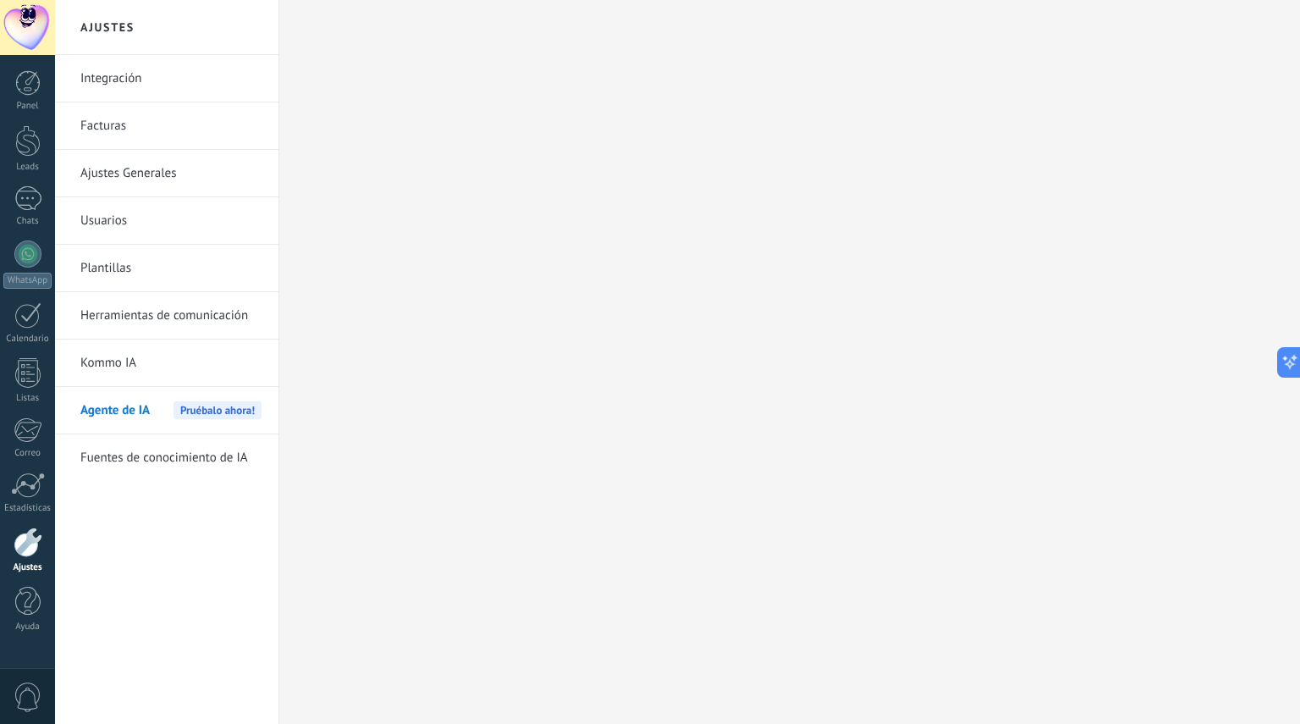
click at [108, 358] on link "Kommo IA" at bounding box center [170, 362] width 181 height 47
click at [161, 312] on link "Herramientas de comunicación" at bounding box center [170, 315] width 181 height 47
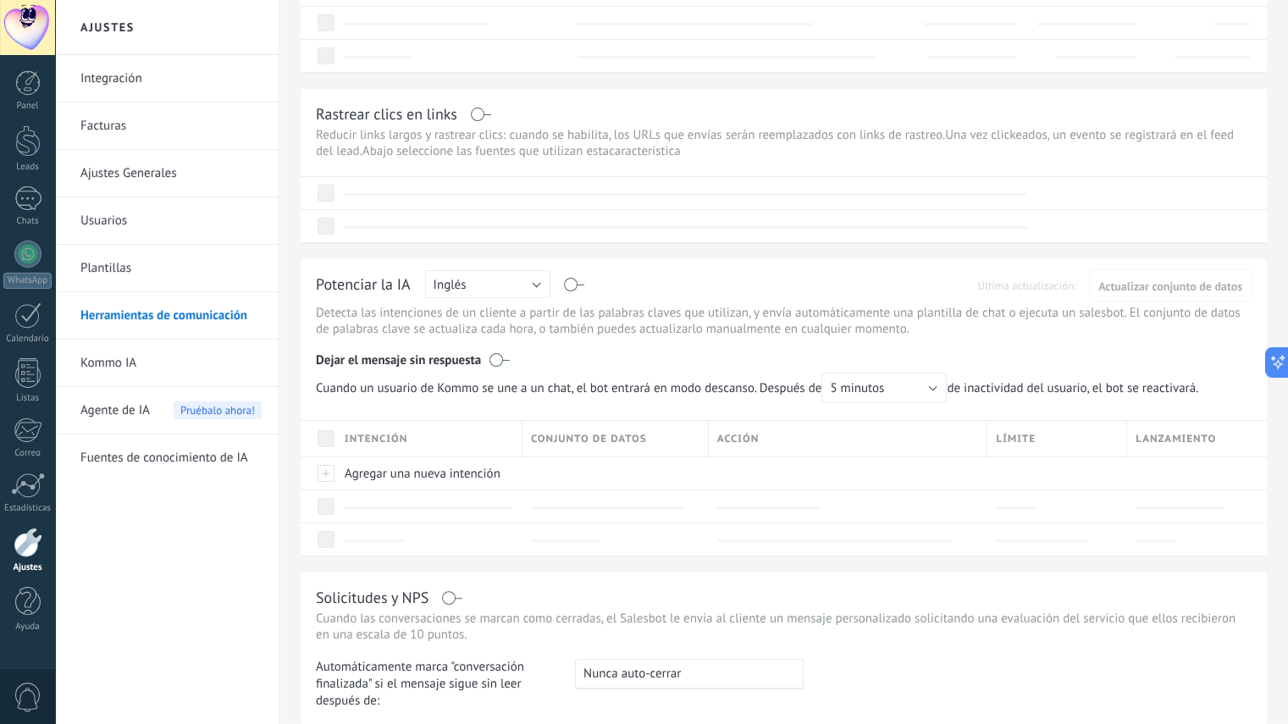
scroll to position [251, 0]
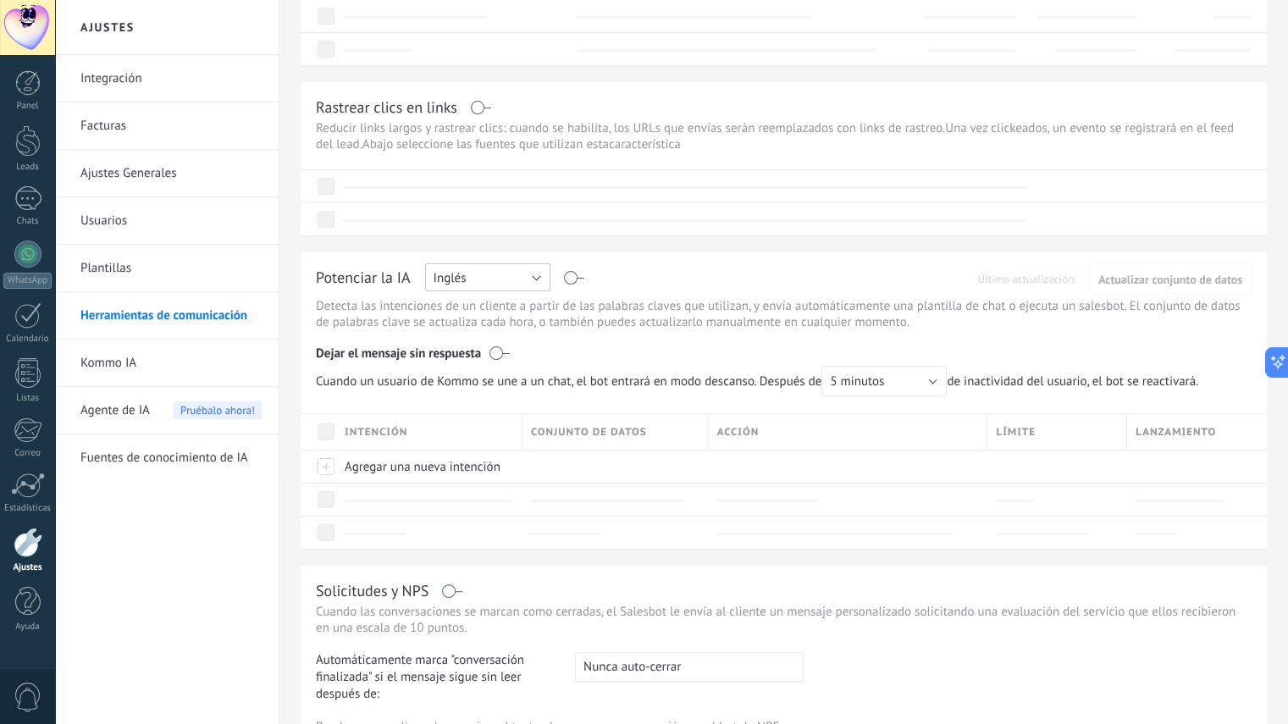
click at [507, 279] on button "Inglés" at bounding box center [487, 277] width 125 height 28
click at [488, 338] on span "Español" at bounding box center [480, 336] width 130 height 16
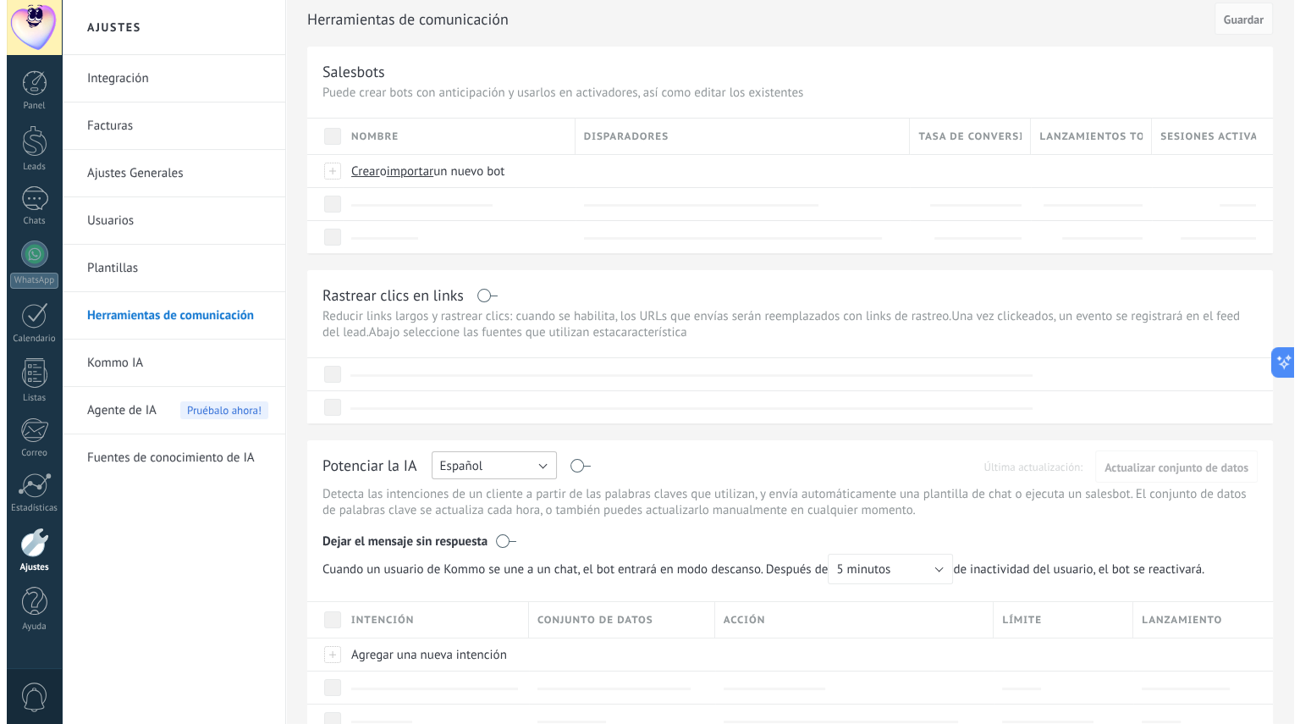
scroll to position [0, 0]
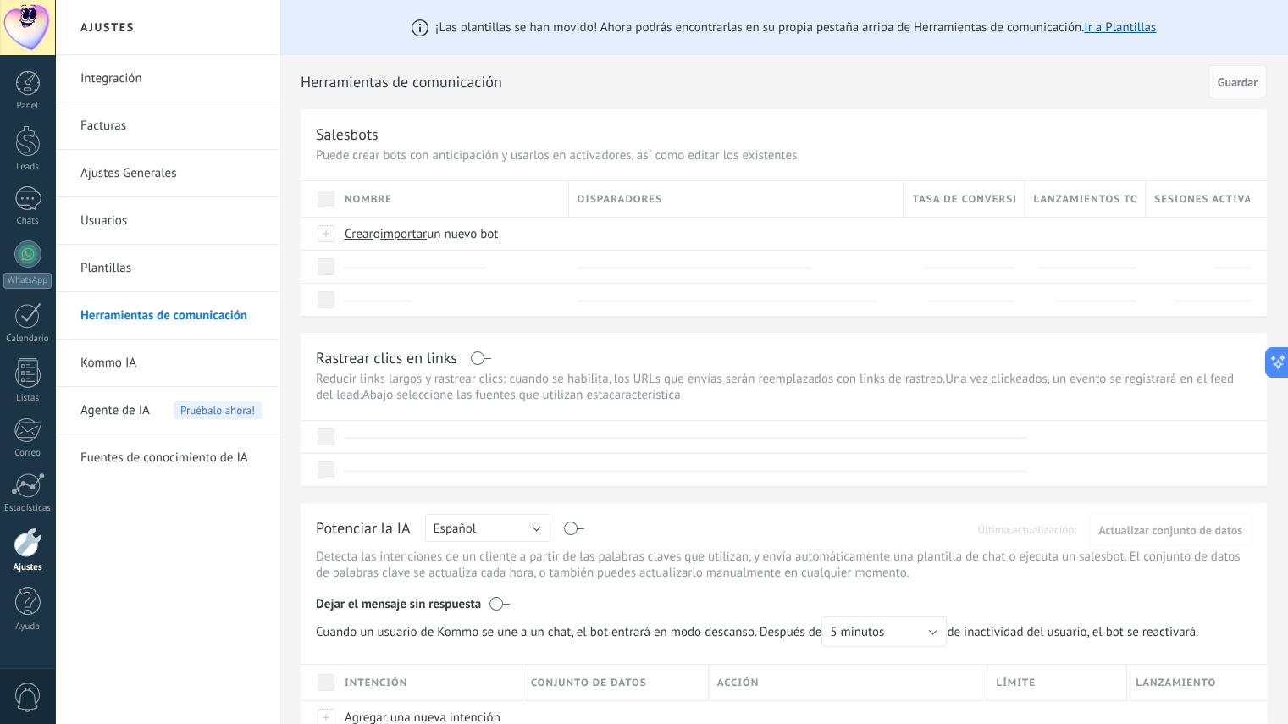
click at [146, 358] on link "Kommo IA" at bounding box center [170, 362] width 181 height 47
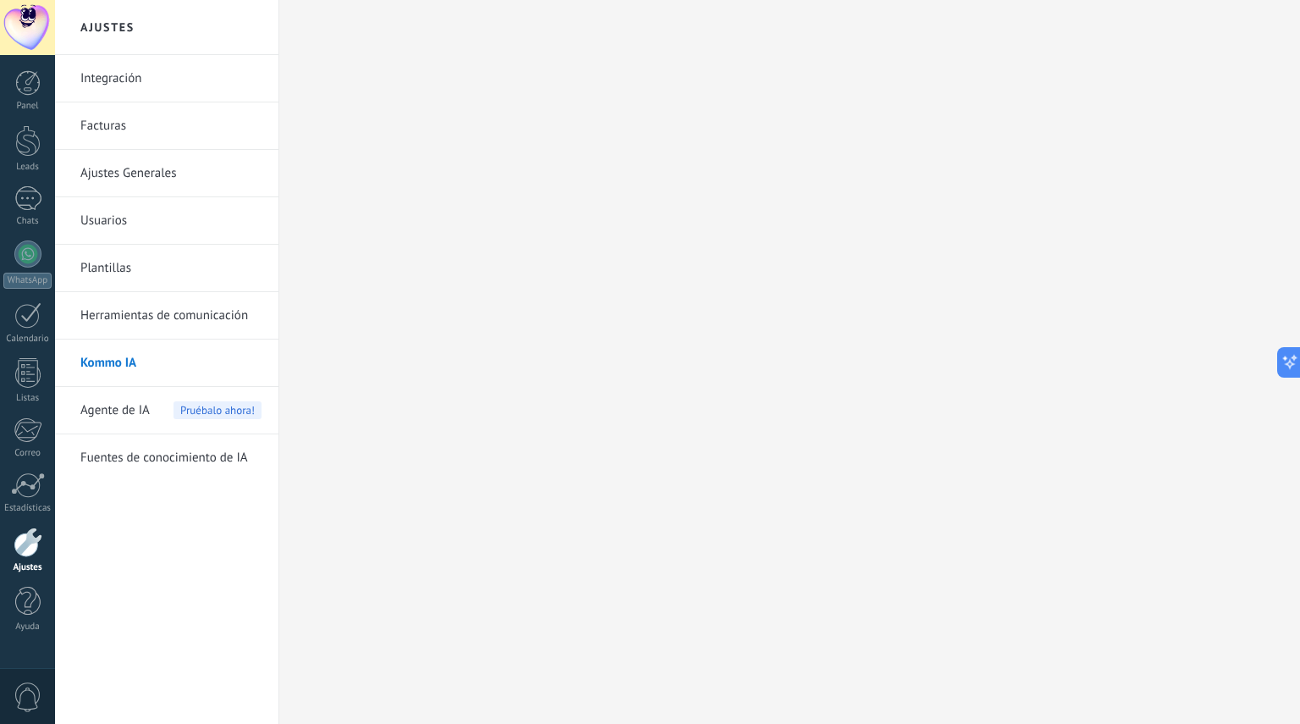
click at [126, 405] on span "Agente de IA" at bounding box center [114, 410] width 69 height 47
click at [28, 260] on div at bounding box center [27, 253] width 27 height 27
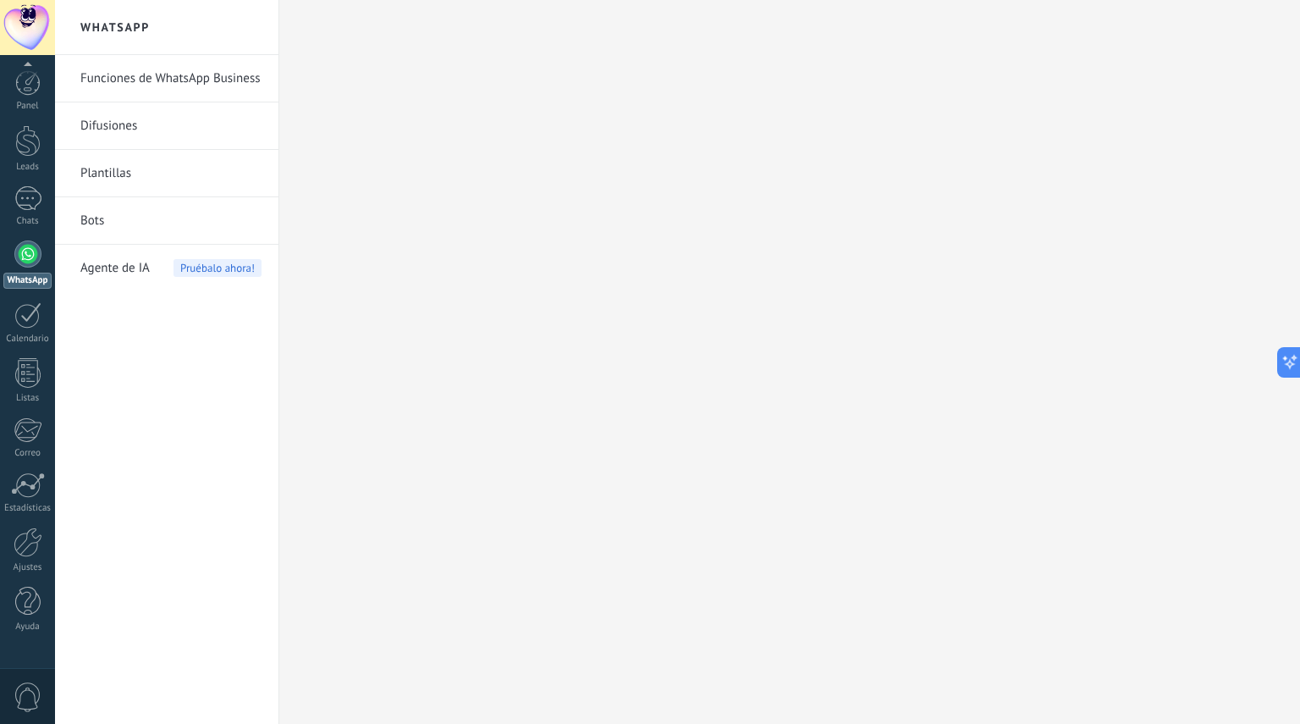
click at [30, 701] on span "0" at bounding box center [28, 697] width 29 height 30
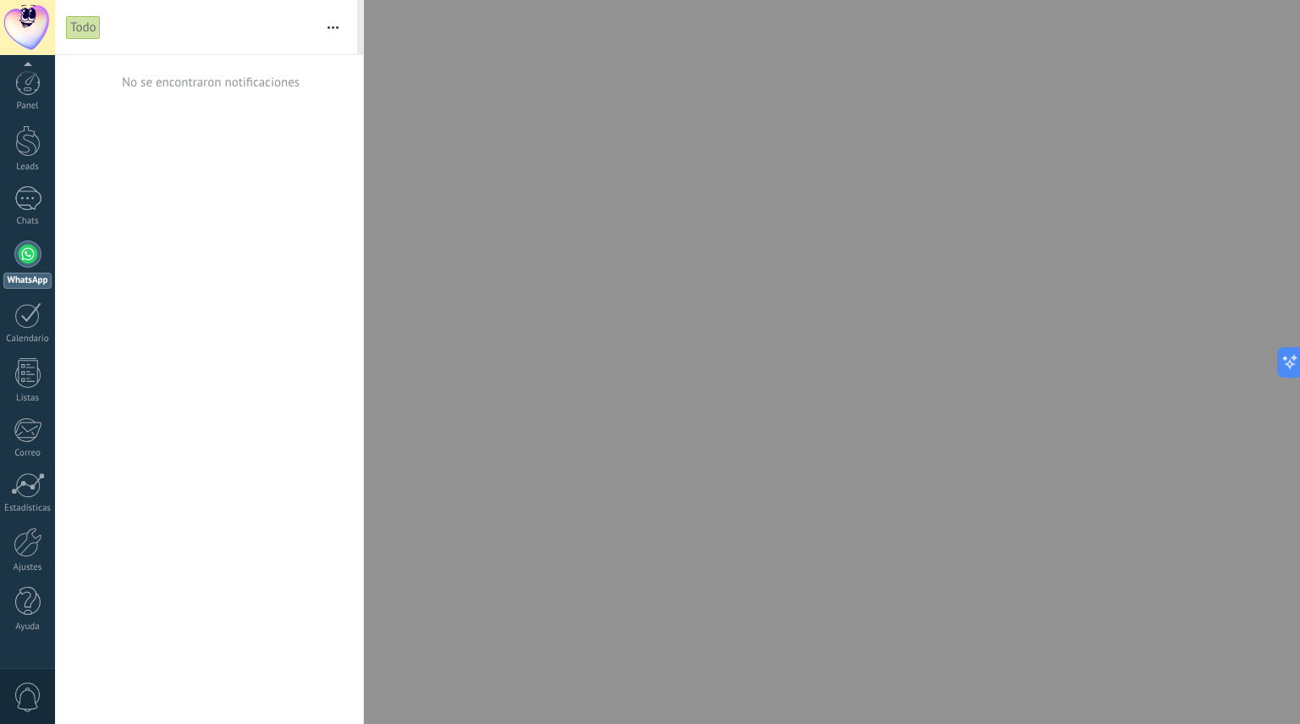
click at [28, 619] on link "Ayuda" at bounding box center [27, 610] width 55 height 46
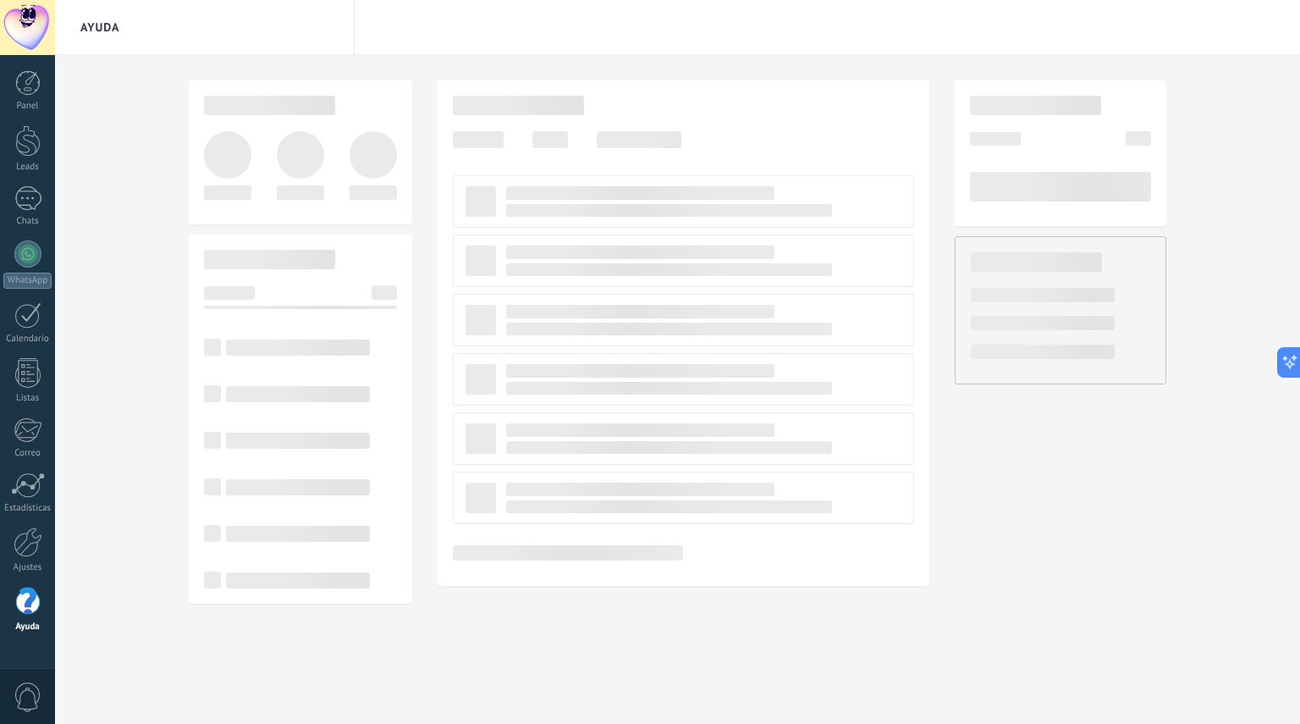
click at [27, 257] on div at bounding box center [27, 253] width 27 height 27
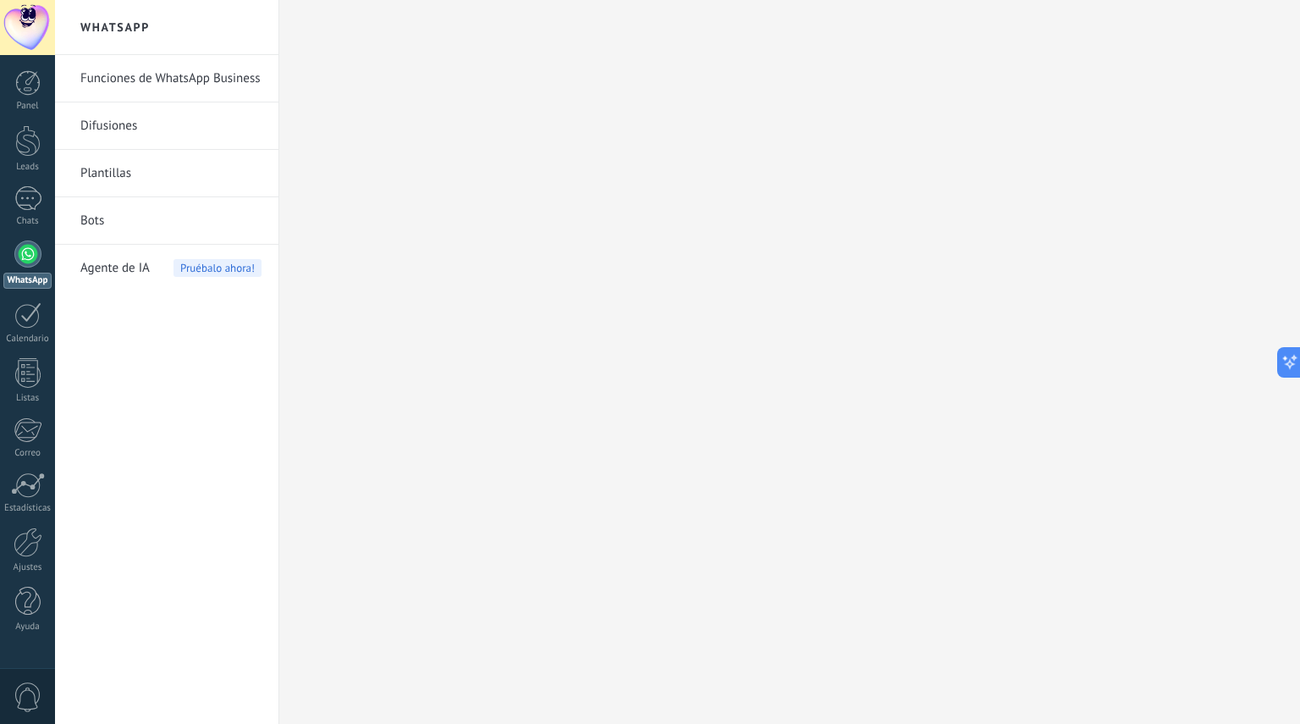
click at [128, 266] on span "Agente de IA" at bounding box center [114, 268] width 69 height 47
click at [205, 273] on span "Pruébalo ahora!" at bounding box center [218, 268] width 88 height 18
click at [175, 85] on link "Funciones de WhatsApp Business" at bounding box center [170, 78] width 181 height 47
click at [34, 213] on link "Chats" at bounding box center [27, 206] width 55 height 41
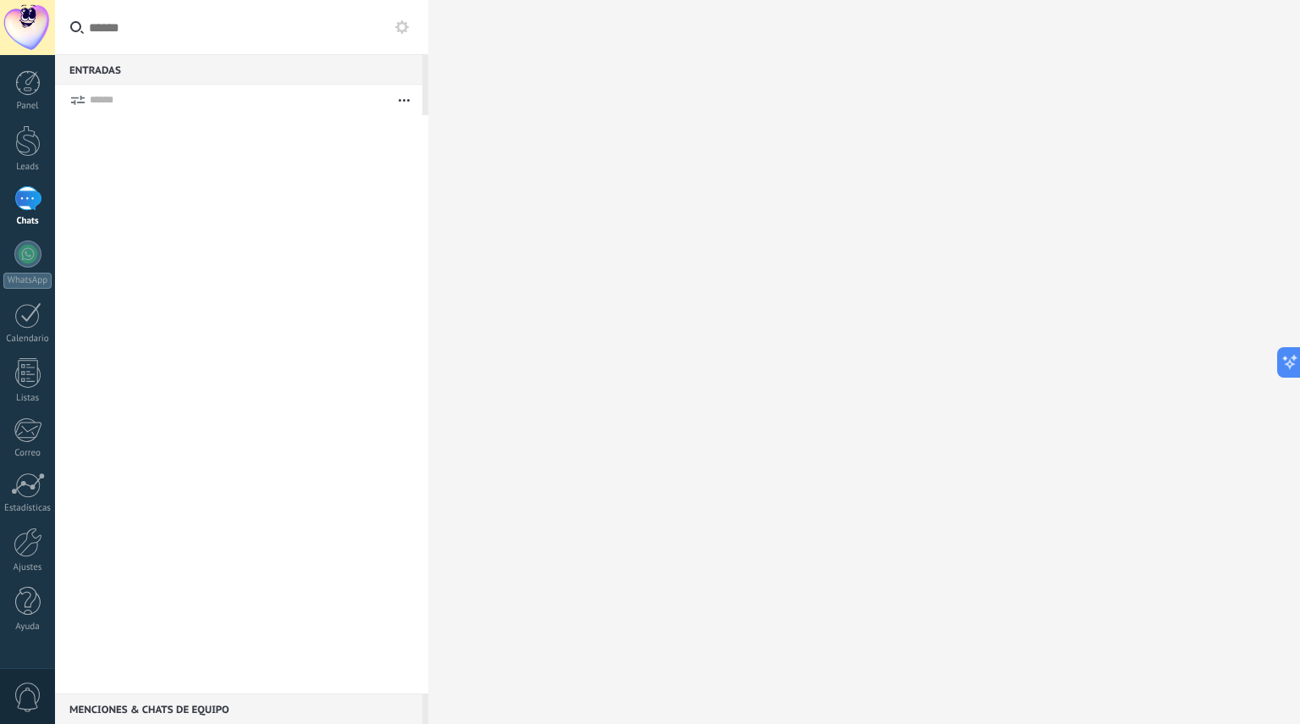
click at [28, 157] on link "Leads" at bounding box center [27, 148] width 55 height 47
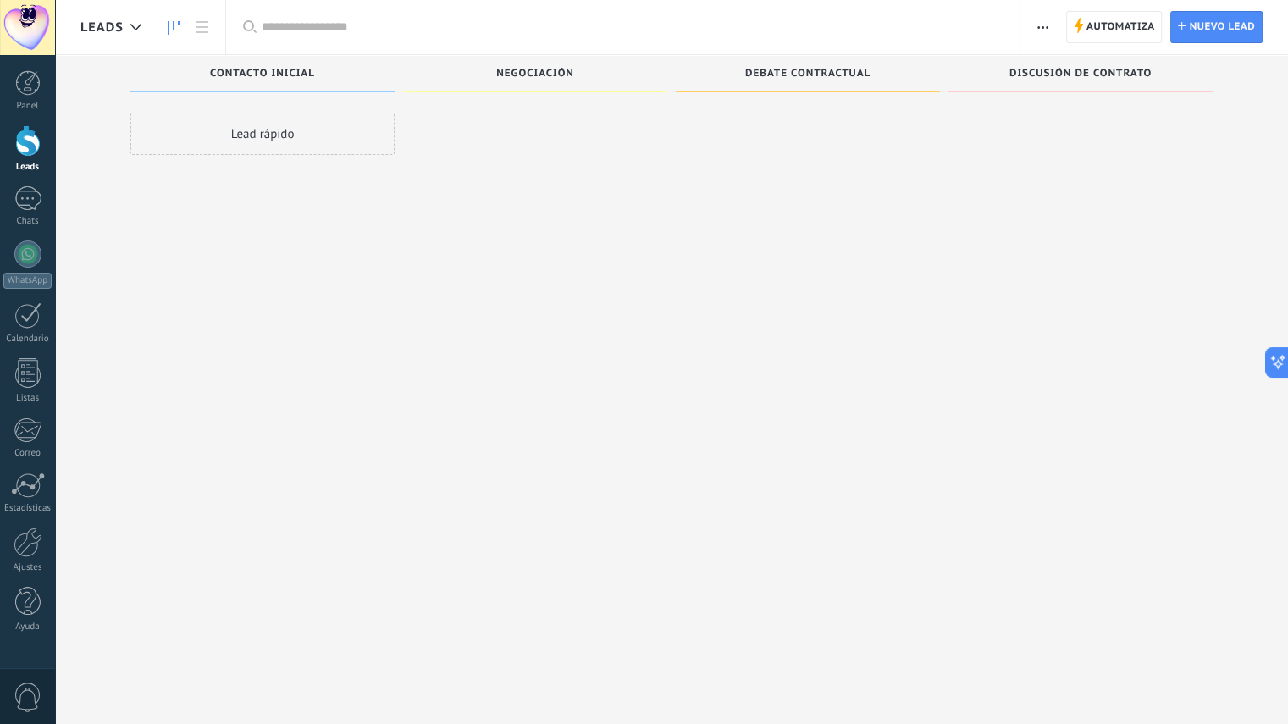
click at [30, 104] on div "Panel" at bounding box center [27, 106] width 49 height 11
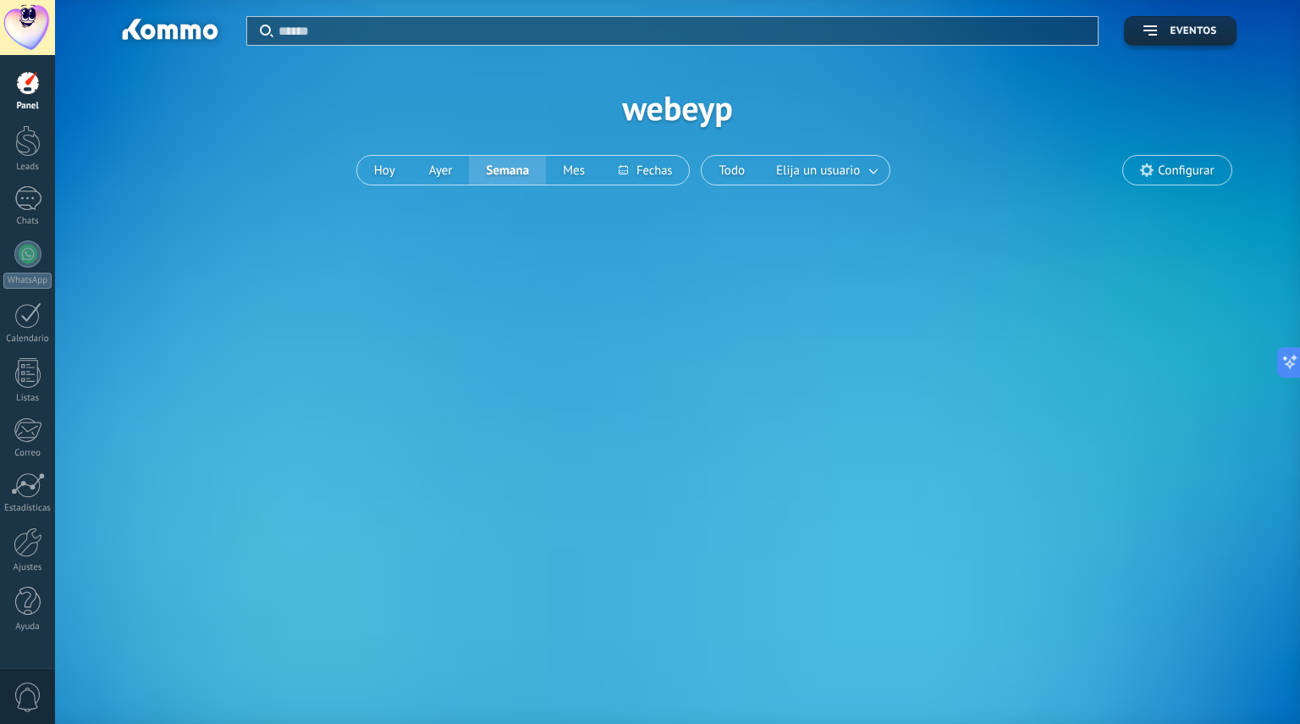
click at [26, 19] on div at bounding box center [27, 27] width 55 height 55
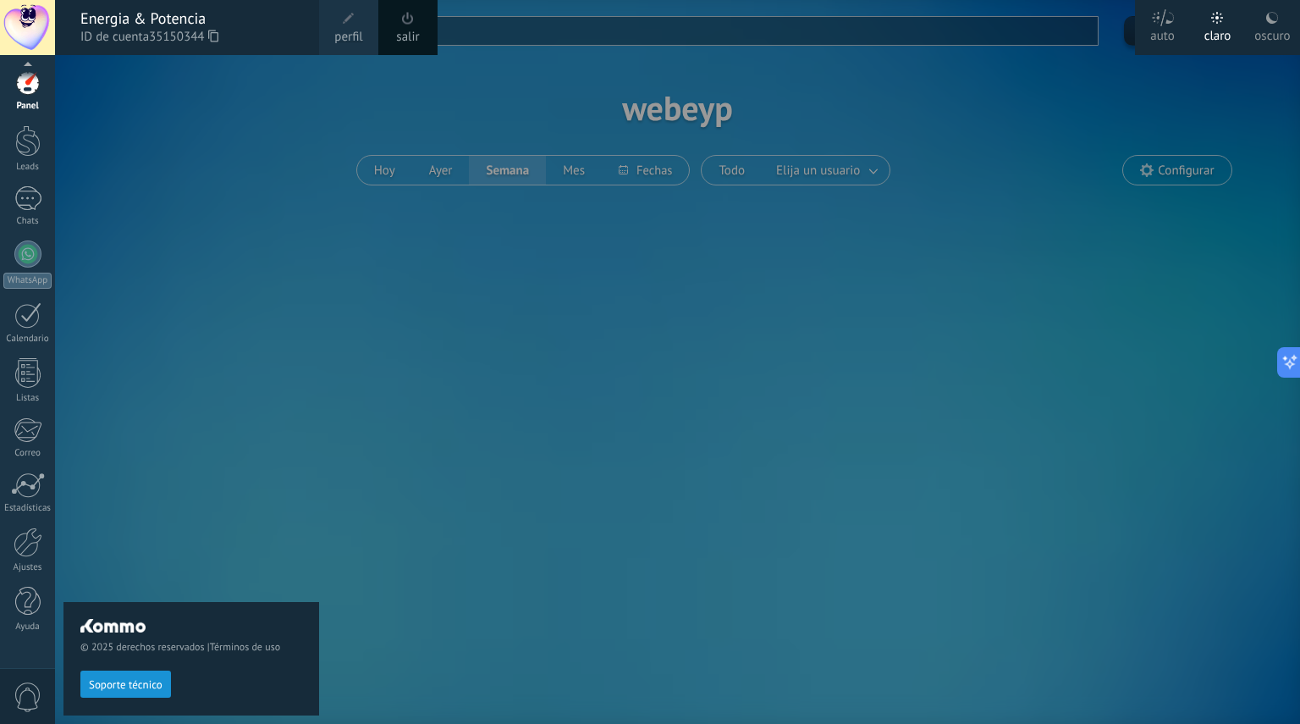
click at [26, 554] on div at bounding box center [28, 542] width 29 height 30
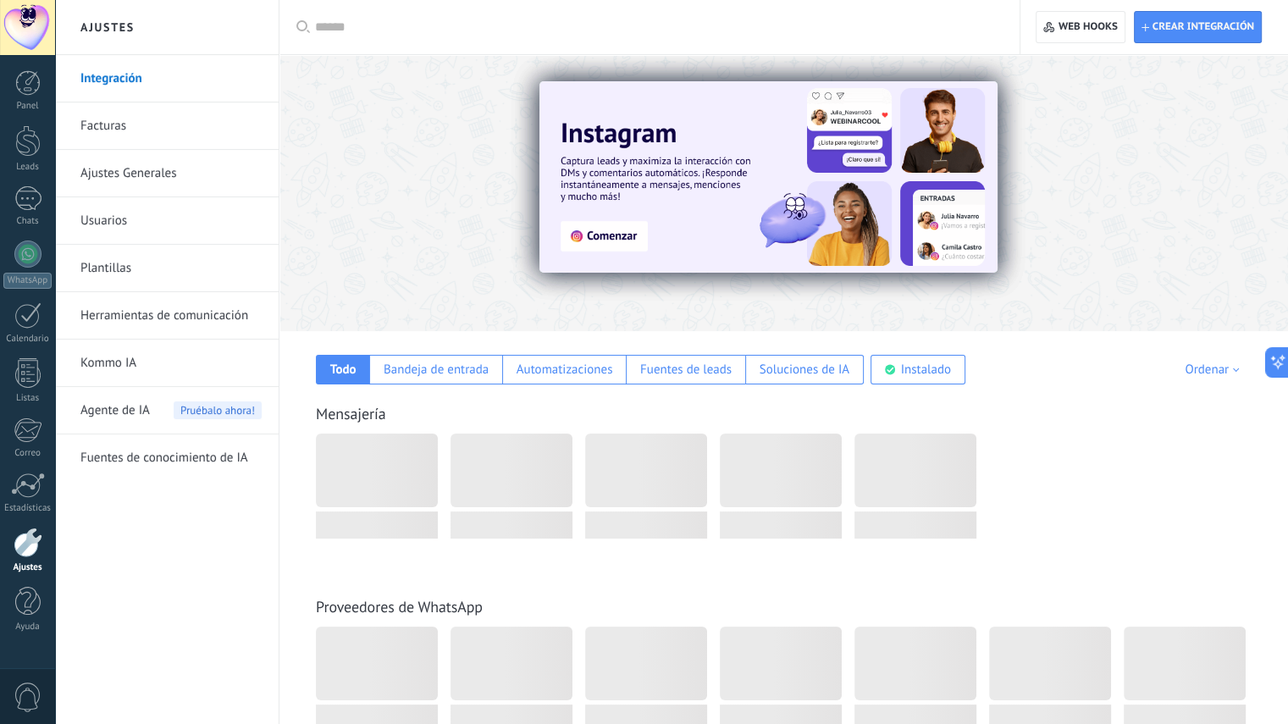
click at [133, 177] on link "Ajustes Generales" at bounding box center [170, 173] width 181 height 47
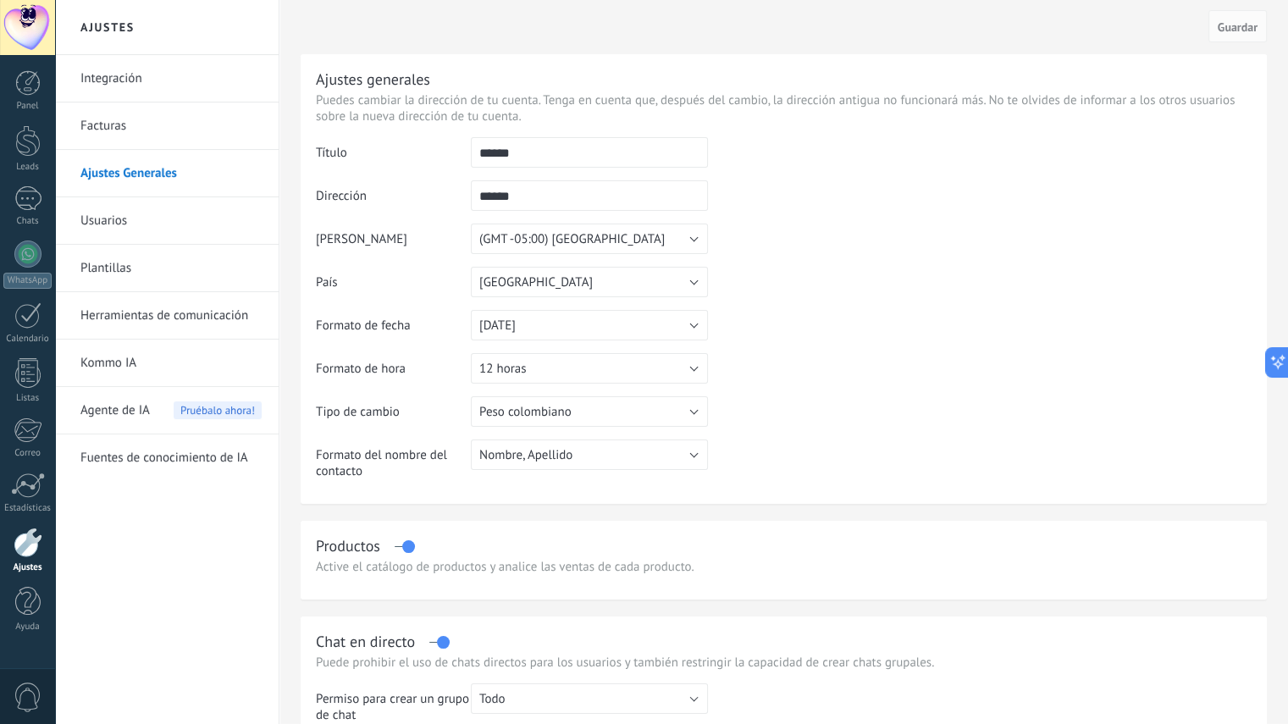
click at [119, 223] on link "Usuarios" at bounding box center [170, 220] width 181 height 47
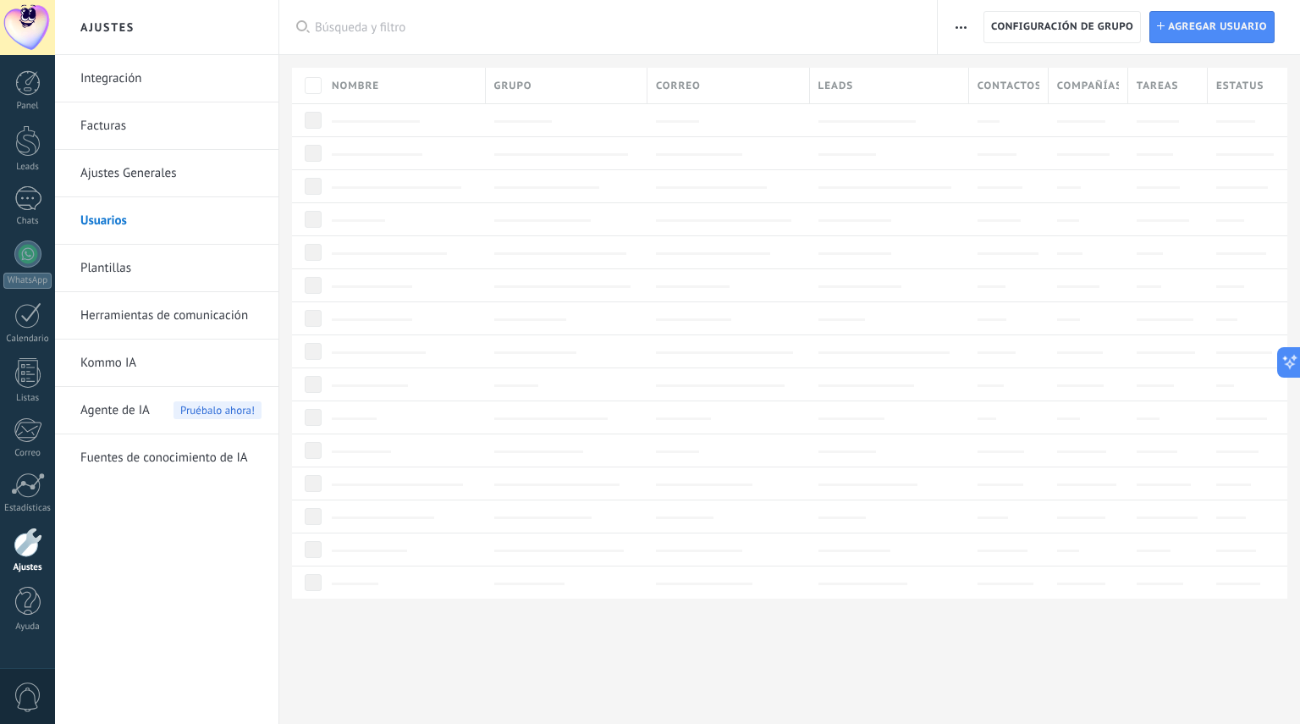
click at [1215, 19] on span "Agregar usuario" at bounding box center [1217, 27] width 99 height 30
click at [1188, 36] on span "Agregar usuario" at bounding box center [1217, 27] width 99 height 30
click at [27, 328] on div at bounding box center [27, 315] width 27 height 26
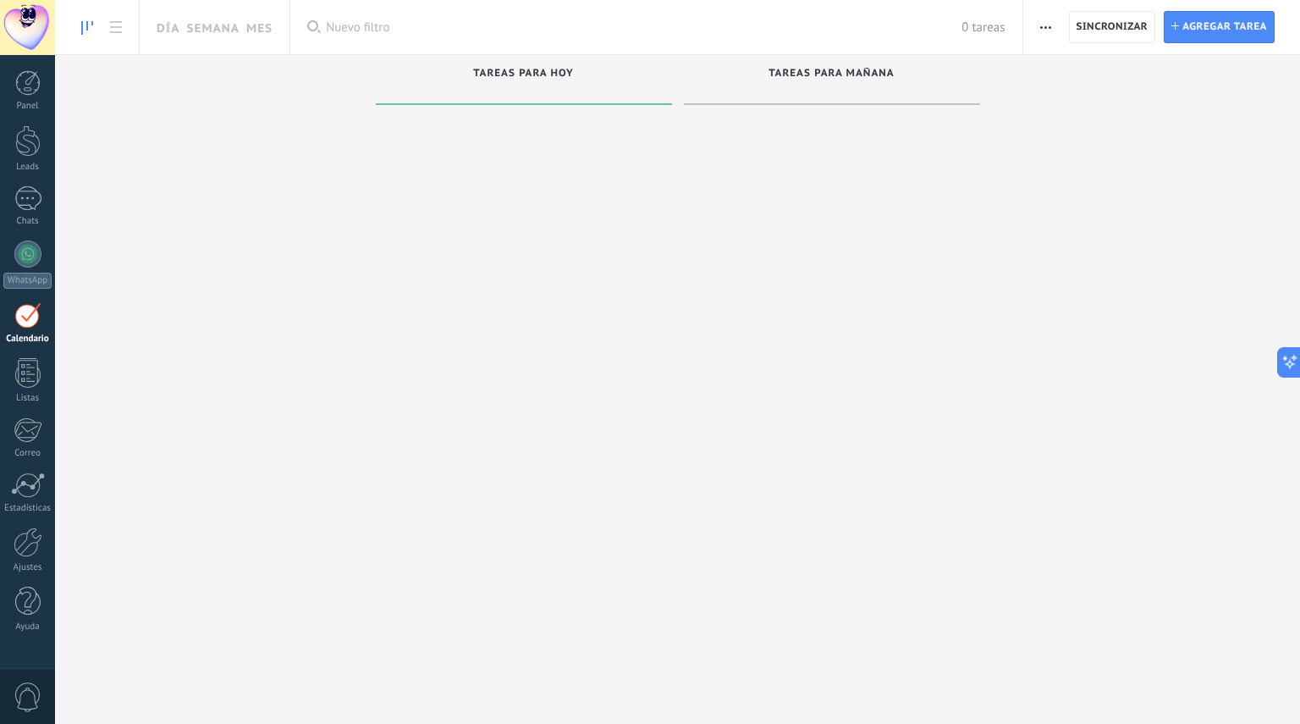
click at [23, 245] on div at bounding box center [27, 253] width 27 height 27
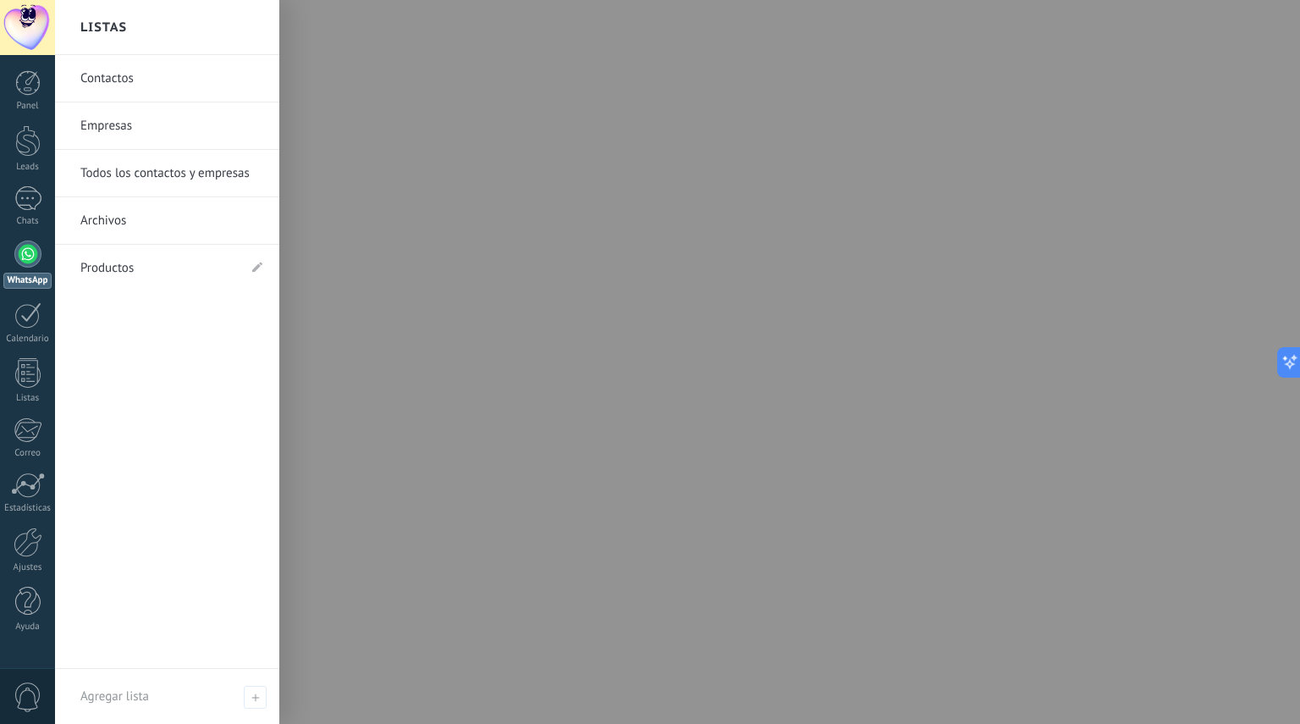
click at [24, 393] on div "Listas" at bounding box center [27, 398] width 49 height 11
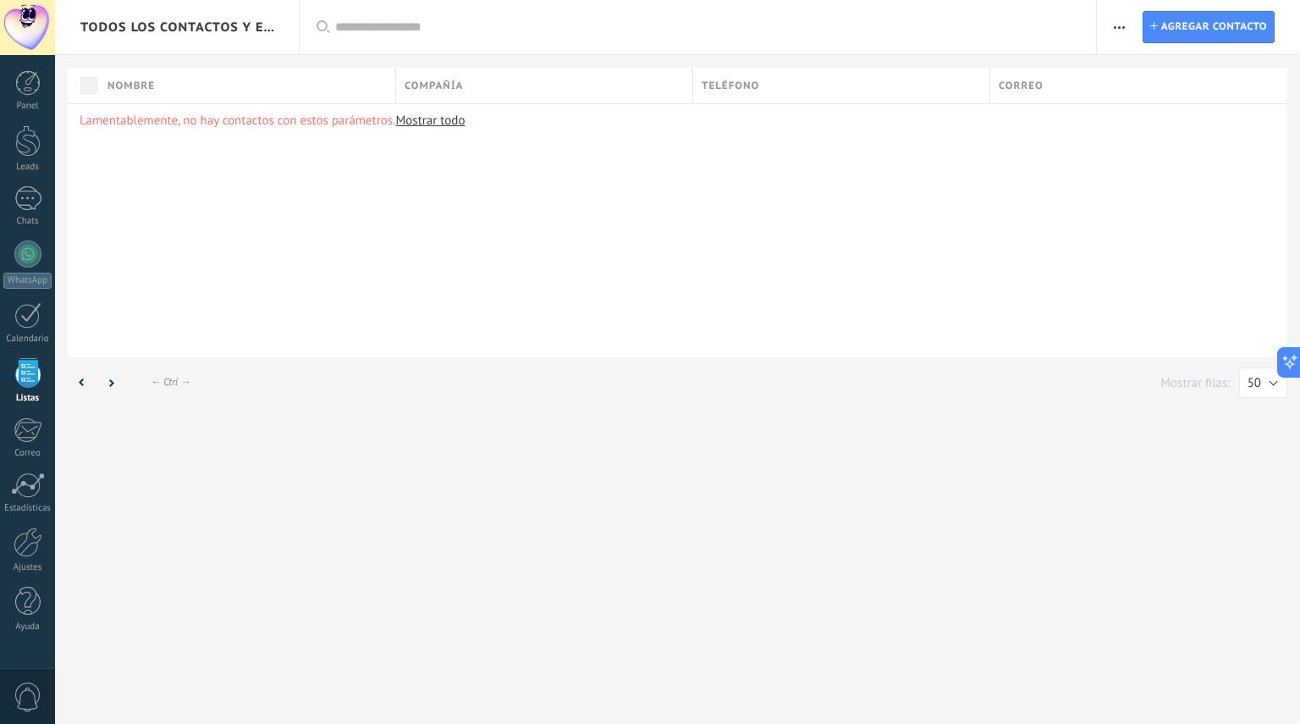
click at [27, 335] on div "Calendario" at bounding box center [27, 339] width 49 height 11
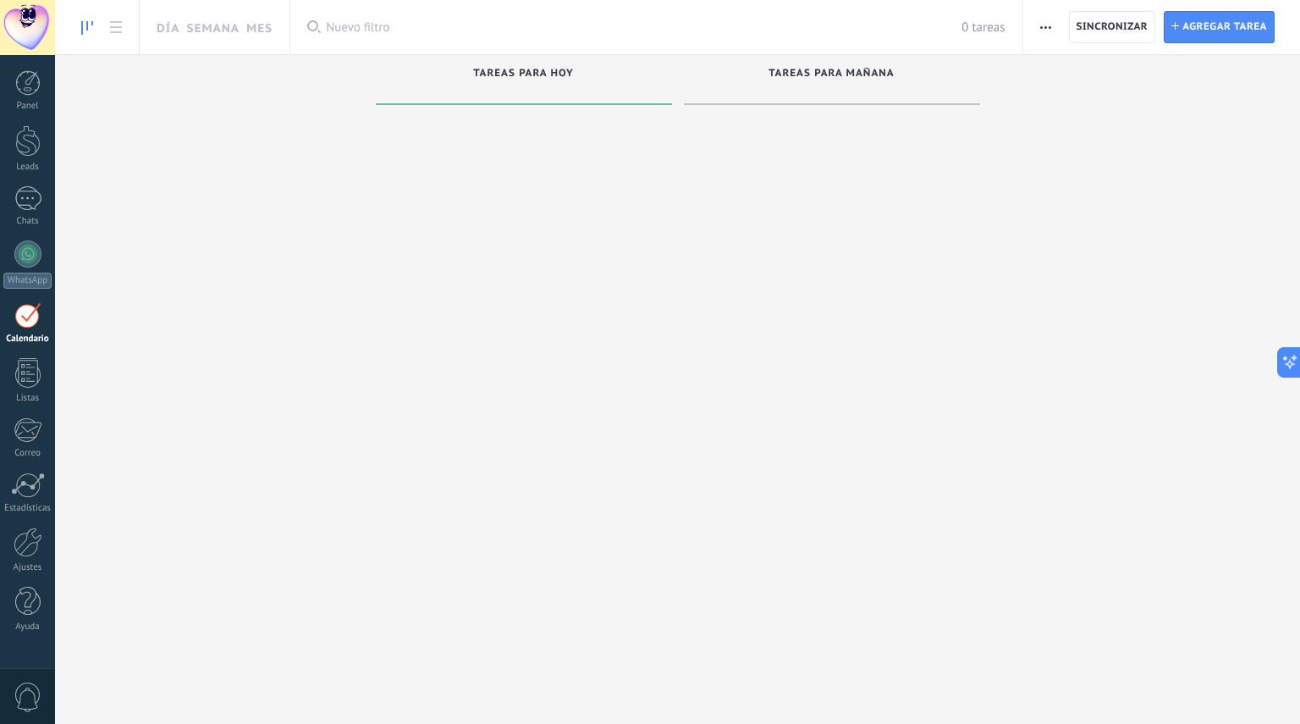
click at [30, 276] on div "WhatsApp" at bounding box center [27, 281] width 48 height 16
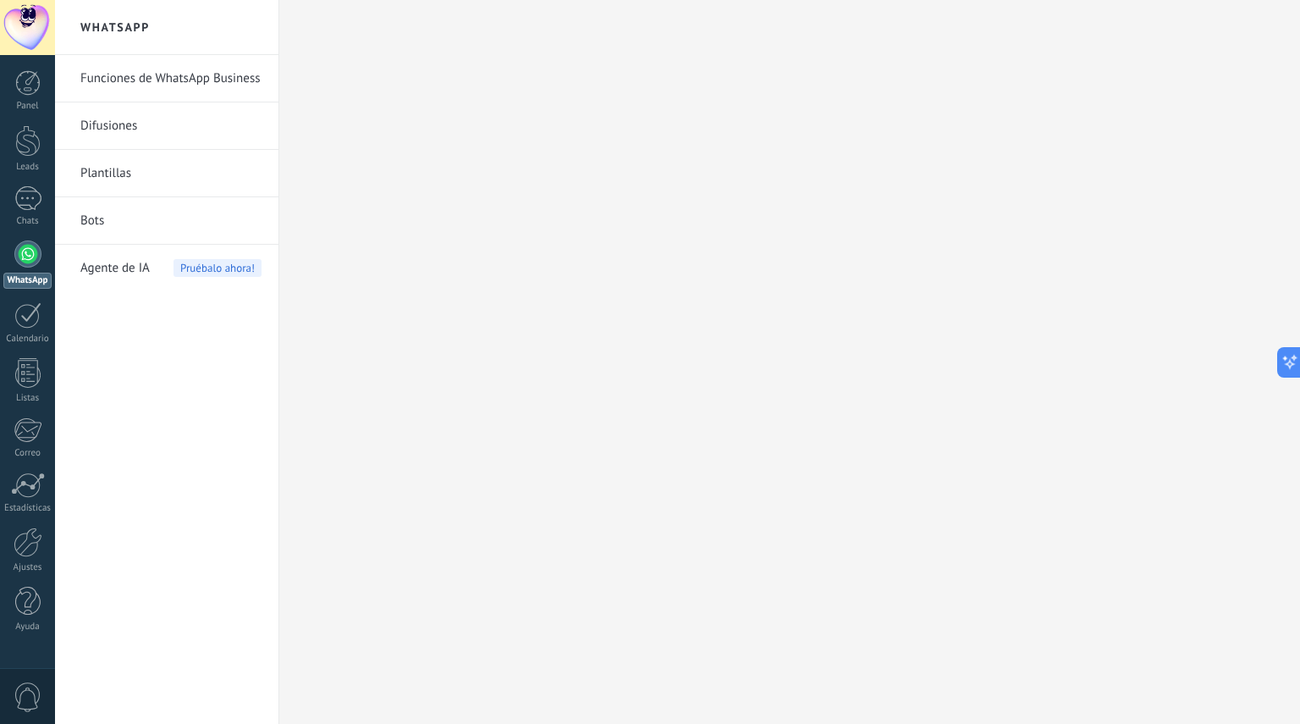
click at [132, 265] on span "Agente de IA" at bounding box center [114, 268] width 69 height 47
click at [173, 82] on link "Funciones de WhatsApp Business" at bounding box center [170, 78] width 181 height 47
click at [34, 600] on div at bounding box center [27, 602] width 25 height 30
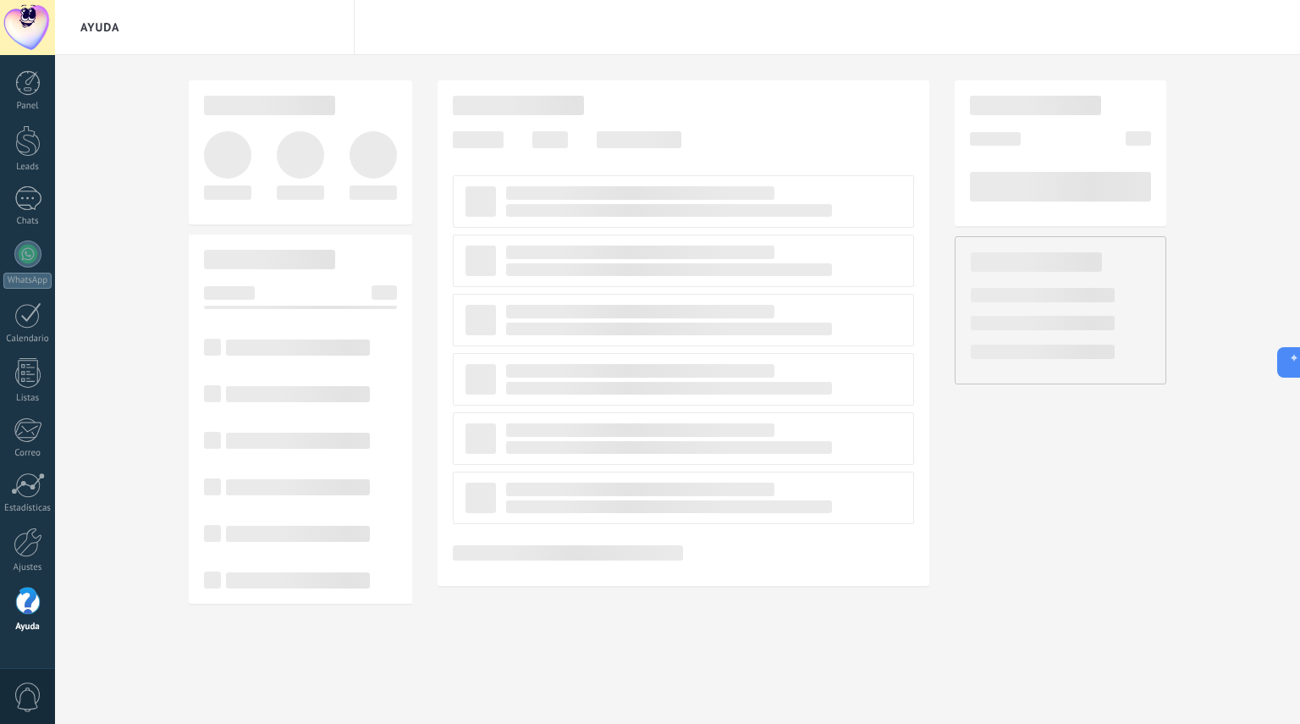
click at [1283, 366] on icon at bounding box center [1291, 362] width 18 height 18
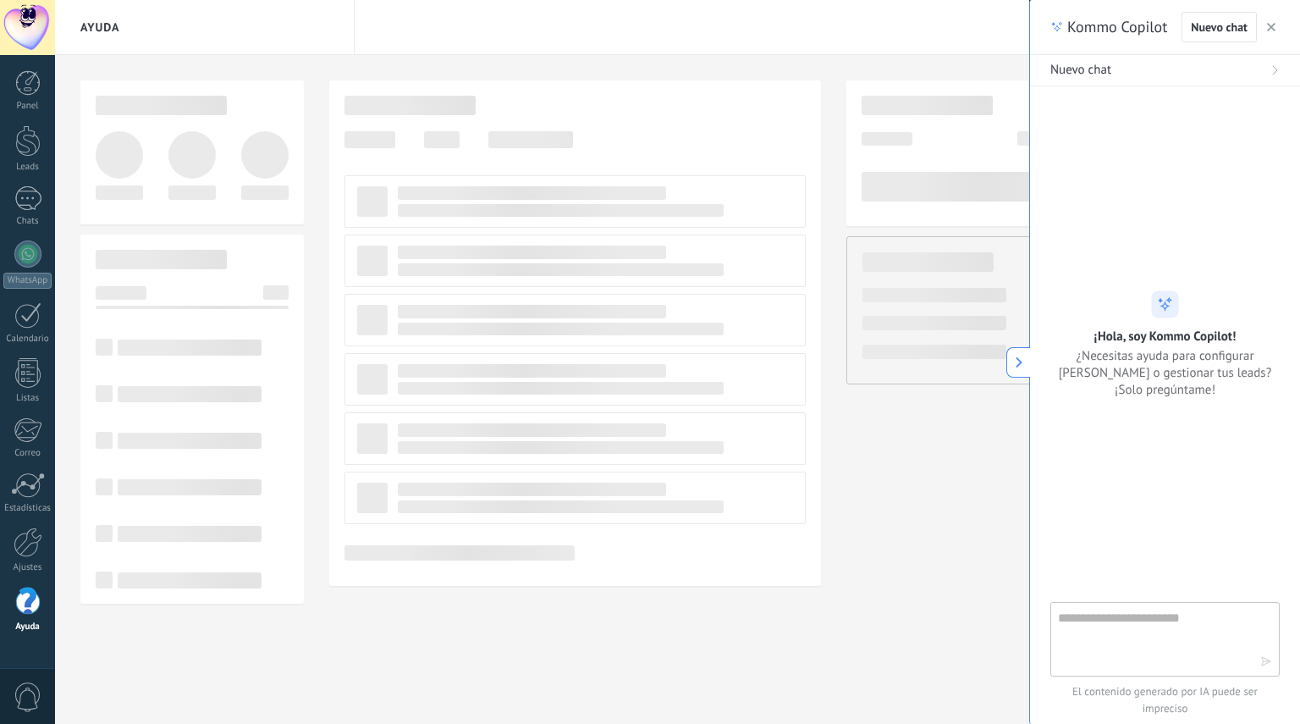
click at [1093, 643] on textarea at bounding box center [1153, 638] width 190 height 61
type textarea "**********"
